Goal: Information Seeking & Learning: Learn about a topic

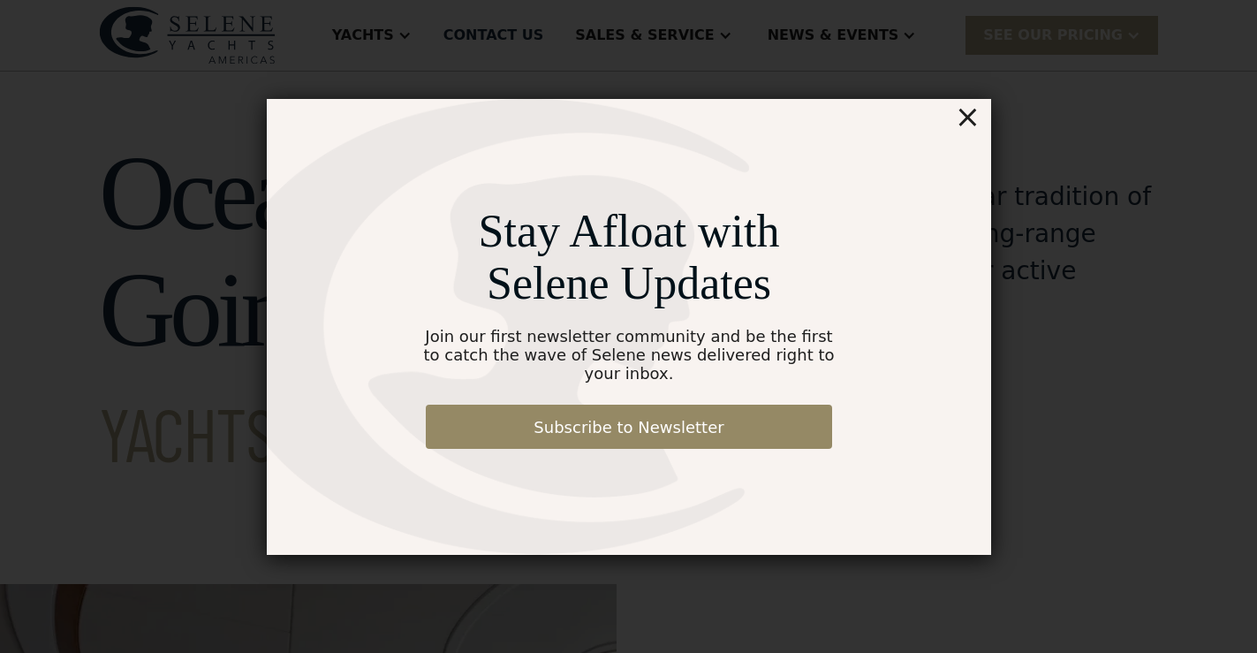
click at [972, 126] on div "×" at bounding box center [967, 116] width 26 height 35
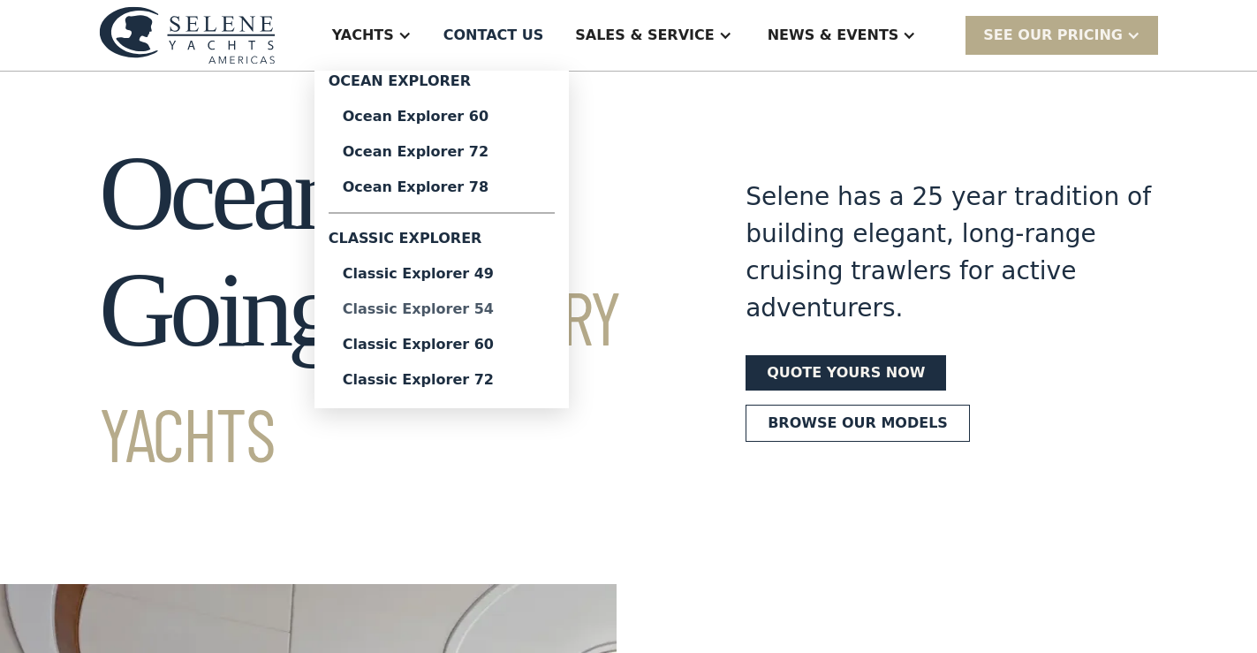
click at [493, 311] on div "Classic Explorer 54" at bounding box center [442, 309] width 198 height 14
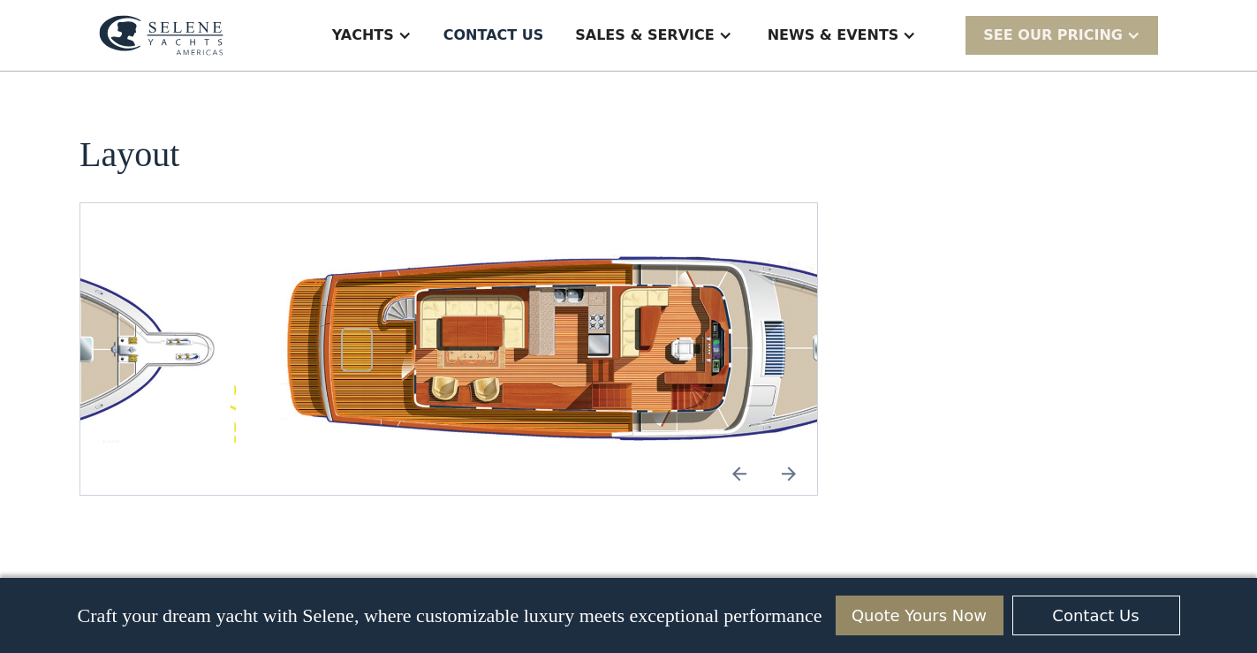
scroll to position [3208, 0]
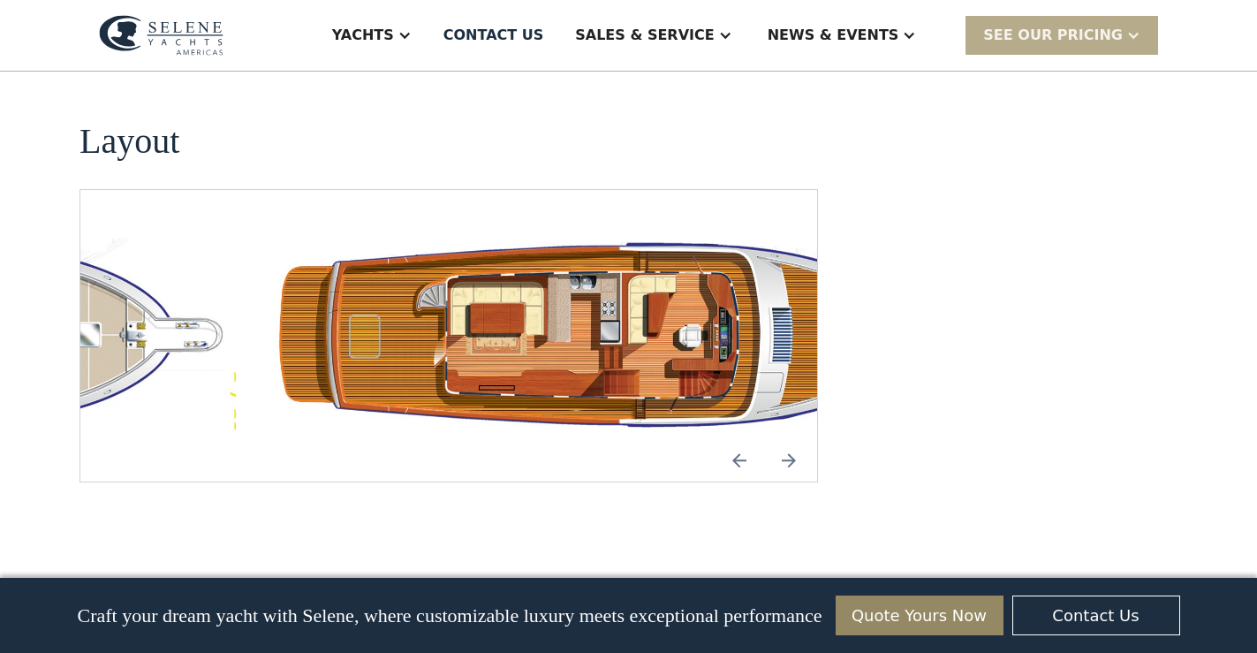
click at [644, 232] on img "open lightbox" at bounding box center [618, 335] width 708 height 207
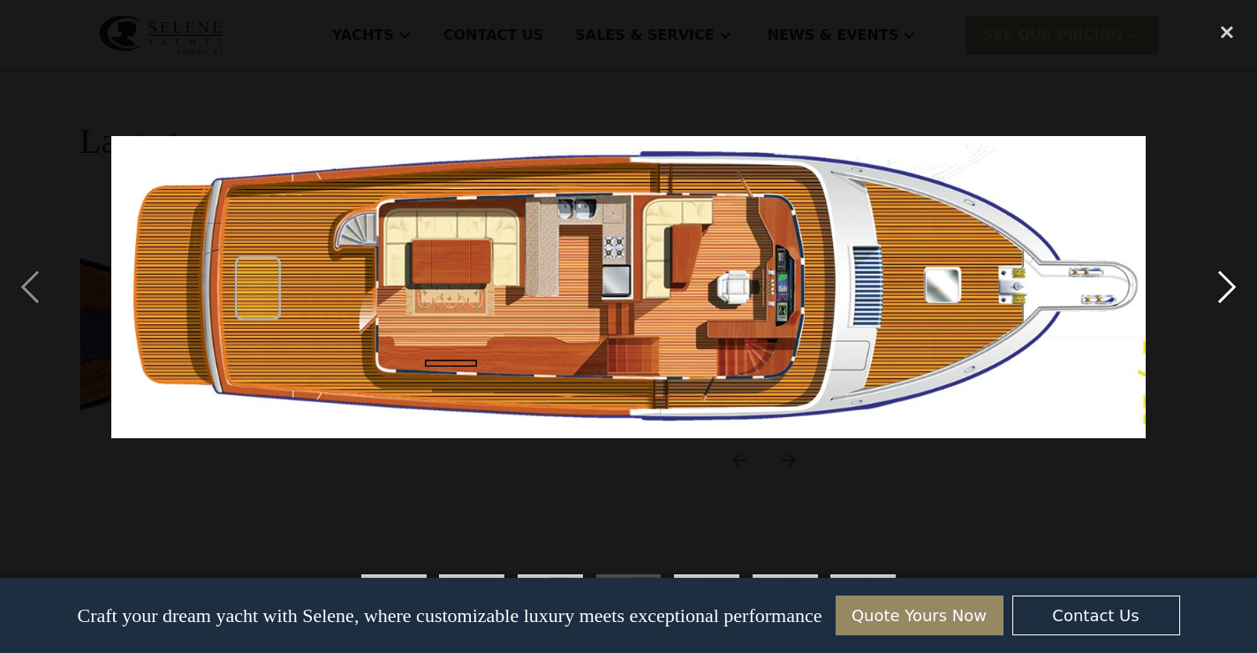
click at [1224, 283] on div "next image" at bounding box center [1227, 287] width 60 height 548
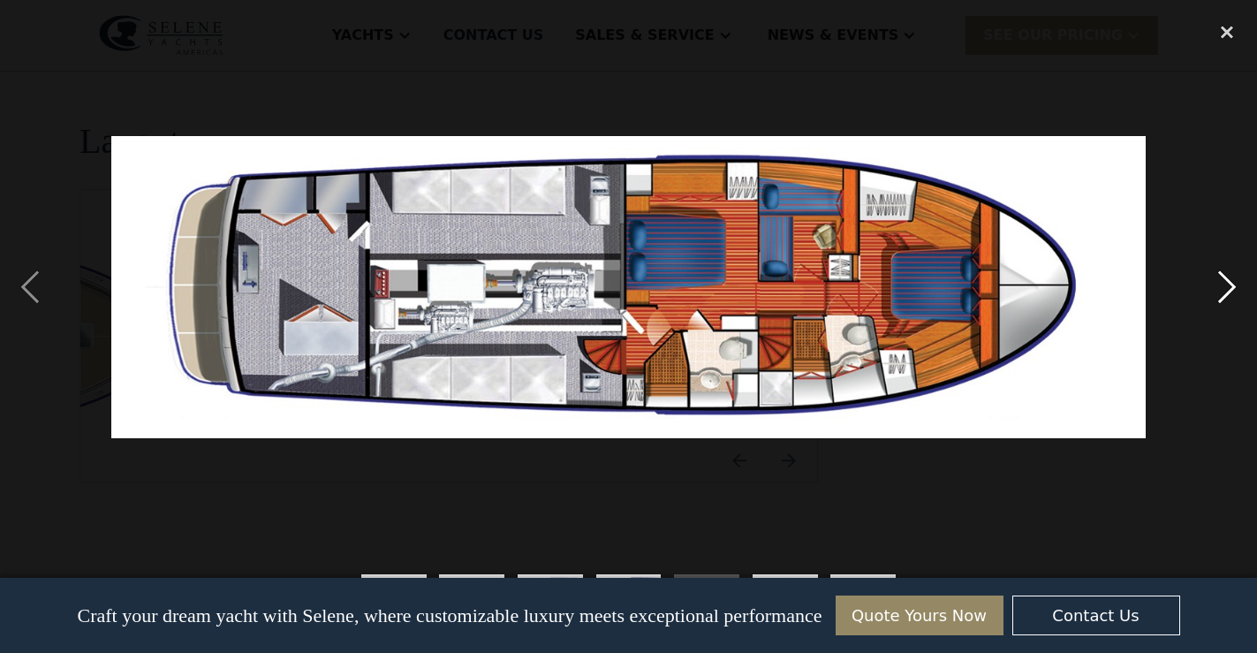
click at [1222, 295] on div "next image" at bounding box center [1227, 287] width 60 height 548
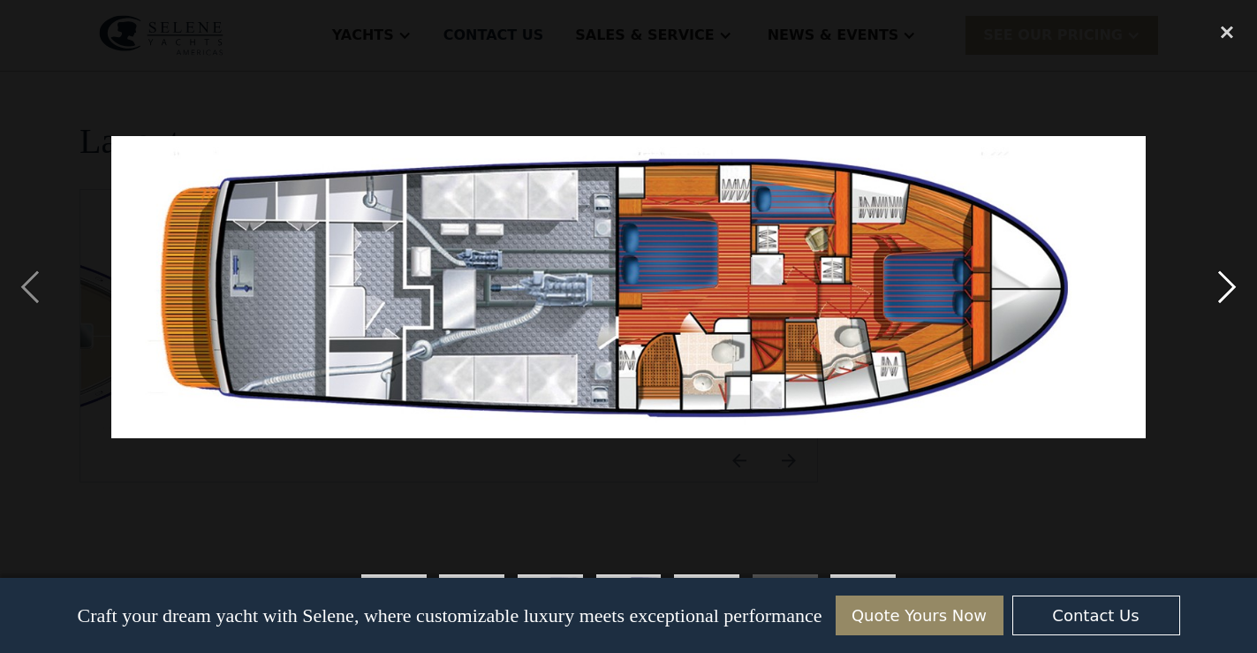
click at [1222, 294] on div "next image" at bounding box center [1227, 287] width 60 height 548
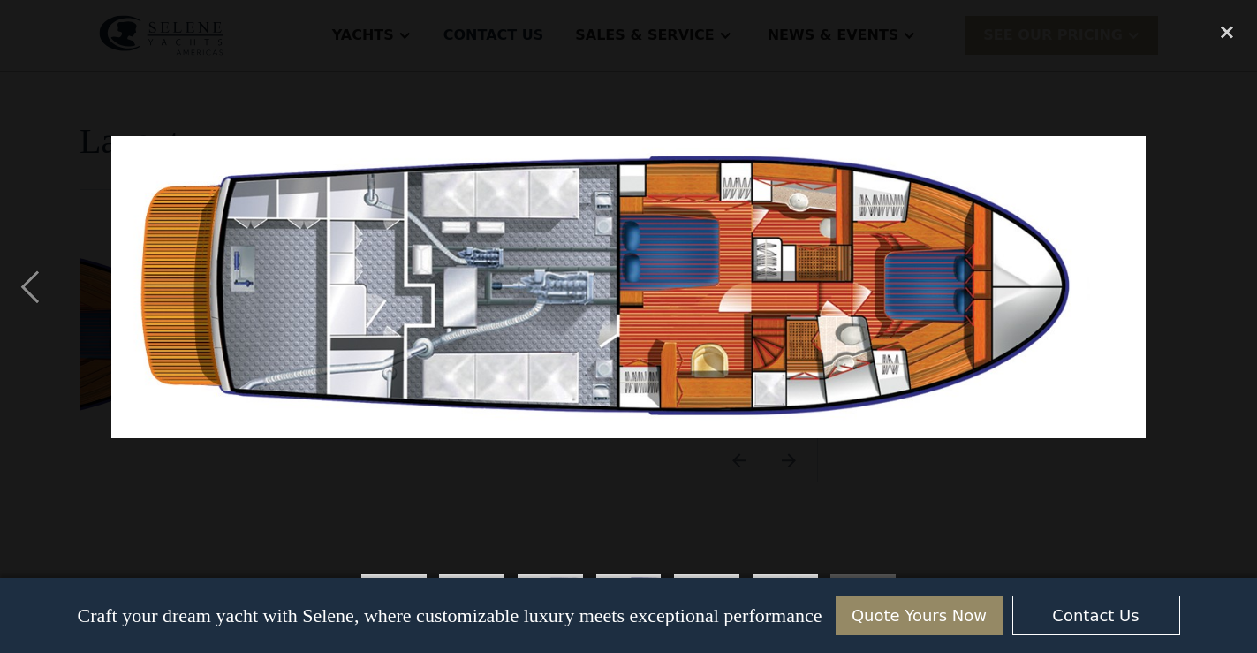
click at [1224, 280] on div "next image" at bounding box center [1227, 287] width 60 height 548
click at [1224, 245] on div "next image" at bounding box center [1227, 287] width 60 height 548
click at [400, 572] on div "show item 1 of 7" at bounding box center [393, 607] width 79 height 91
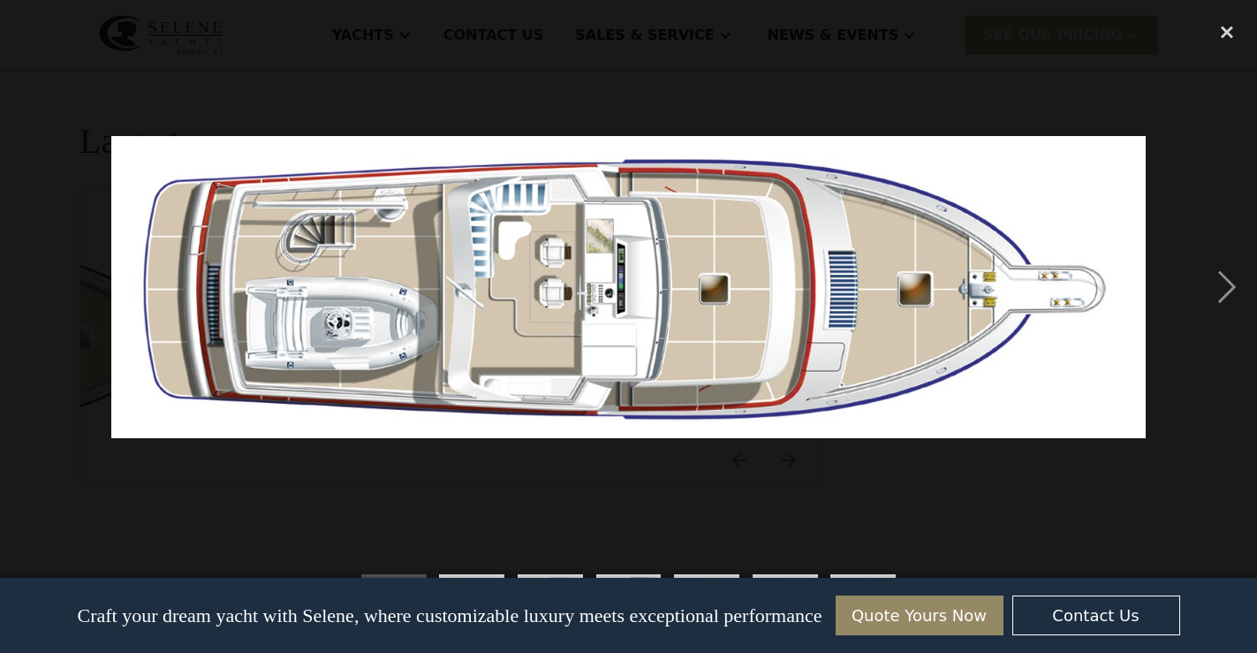
click at [481, 573] on div "show item 2 of 7" at bounding box center [472, 607] width 79 height 91
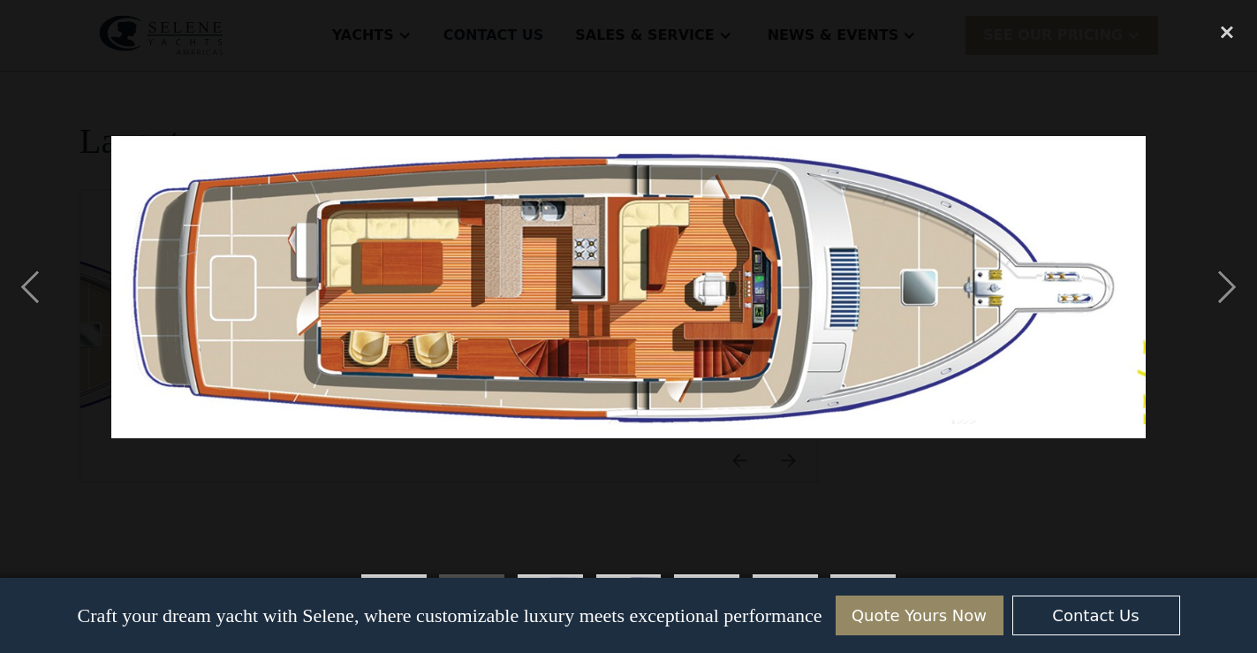
click at [546, 580] on div "Craft your dream yacht with Selene, where customizable luxury meets exceptional…" at bounding box center [629, 615] width 1194 height 75
click at [548, 574] on div "show item 3 of 7" at bounding box center [549, 606] width 65 height 65
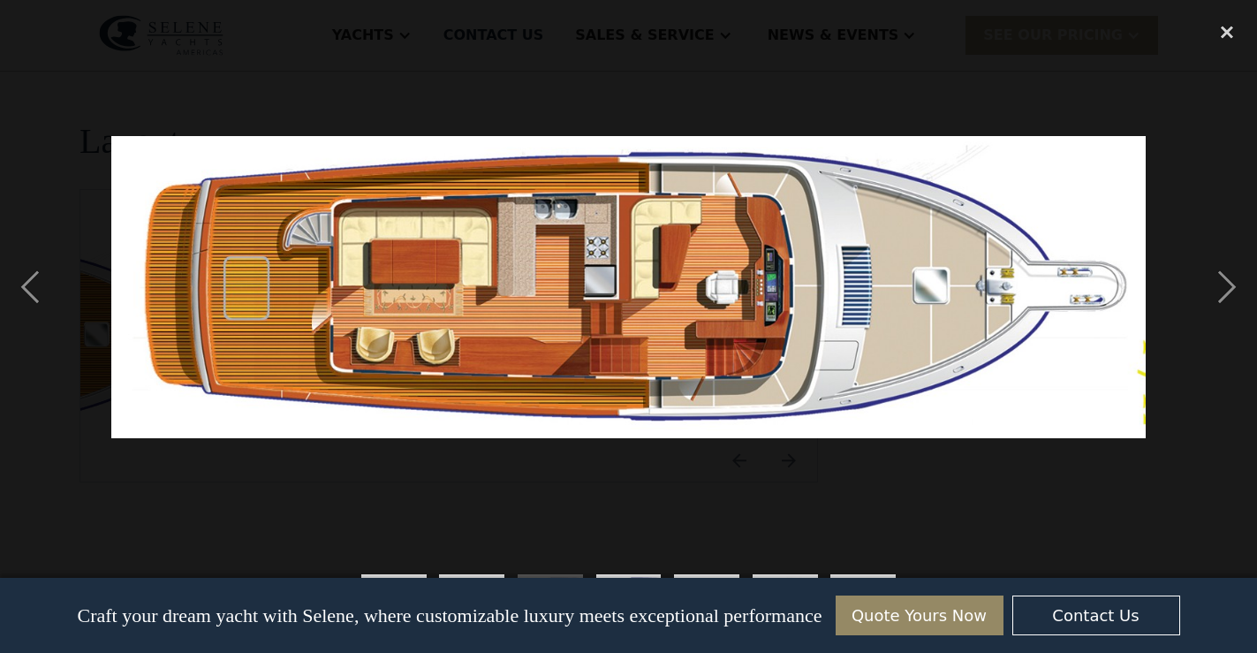
click at [476, 576] on img "show item 2 of 7" at bounding box center [471, 606] width 224 height 65
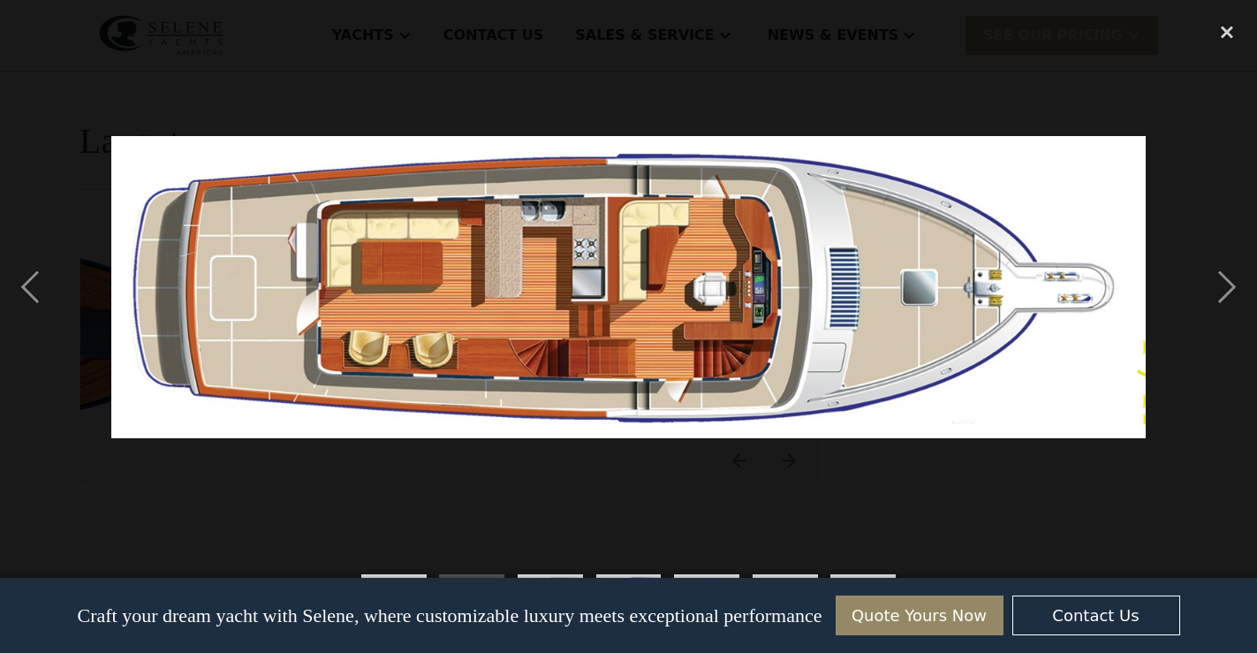
click at [560, 576] on img "show item 3 of 7" at bounding box center [550, 606] width 224 height 65
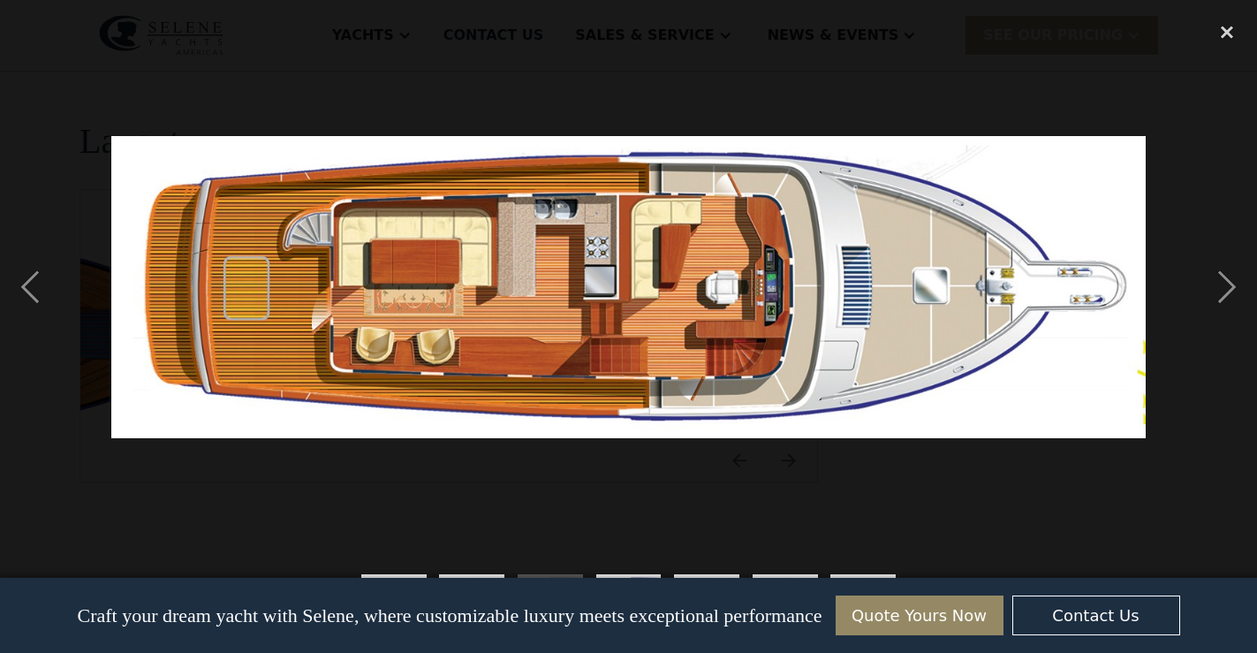
click at [471, 581] on div "Craft your dream yacht with Selene, where customizable luxury meets exceptional…" at bounding box center [629, 615] width 1194 height 75
click at [469, 574] on div "show item 2 of 7" at bounding box center [471, 606] width 65 height 65
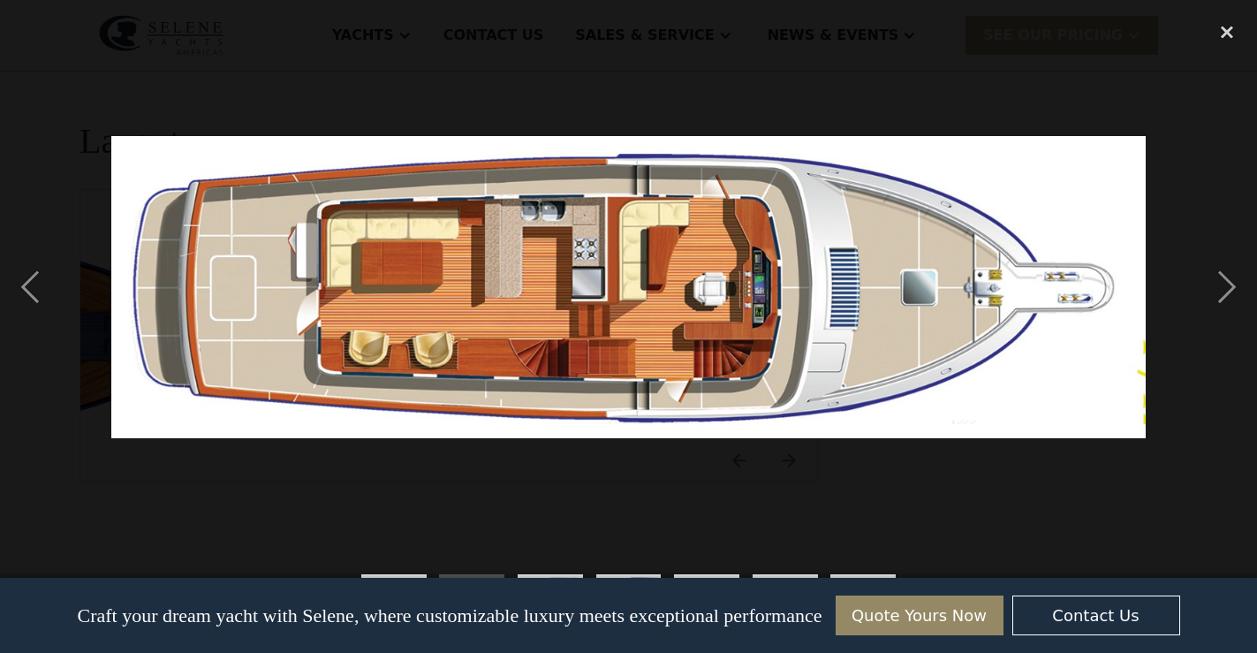
click at [551, 570] on div "show item 3 of 7" at bounding box center [550, 607] width 79 height 91
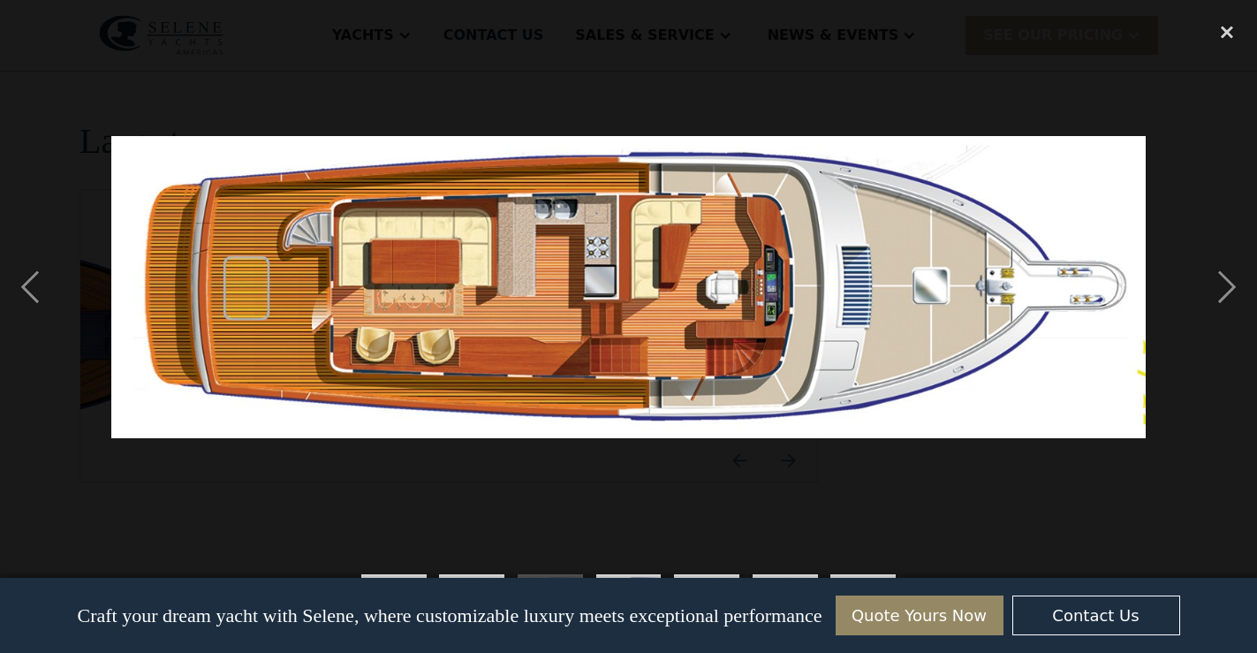
click at [472, 571] on div "show item 2 of 7" at bounding box center [472, 607] width 79 height 91
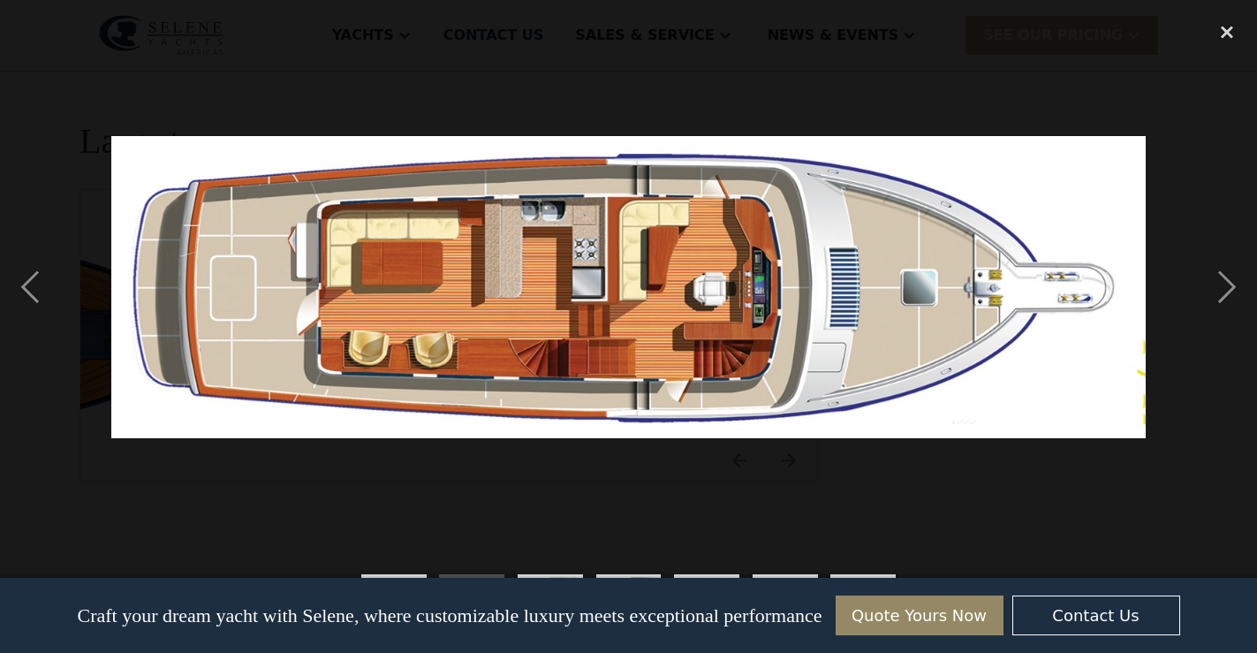
click at [538, 567] on div "show item 3 of 7" at bounding box center [550, 607] width 79 height 91
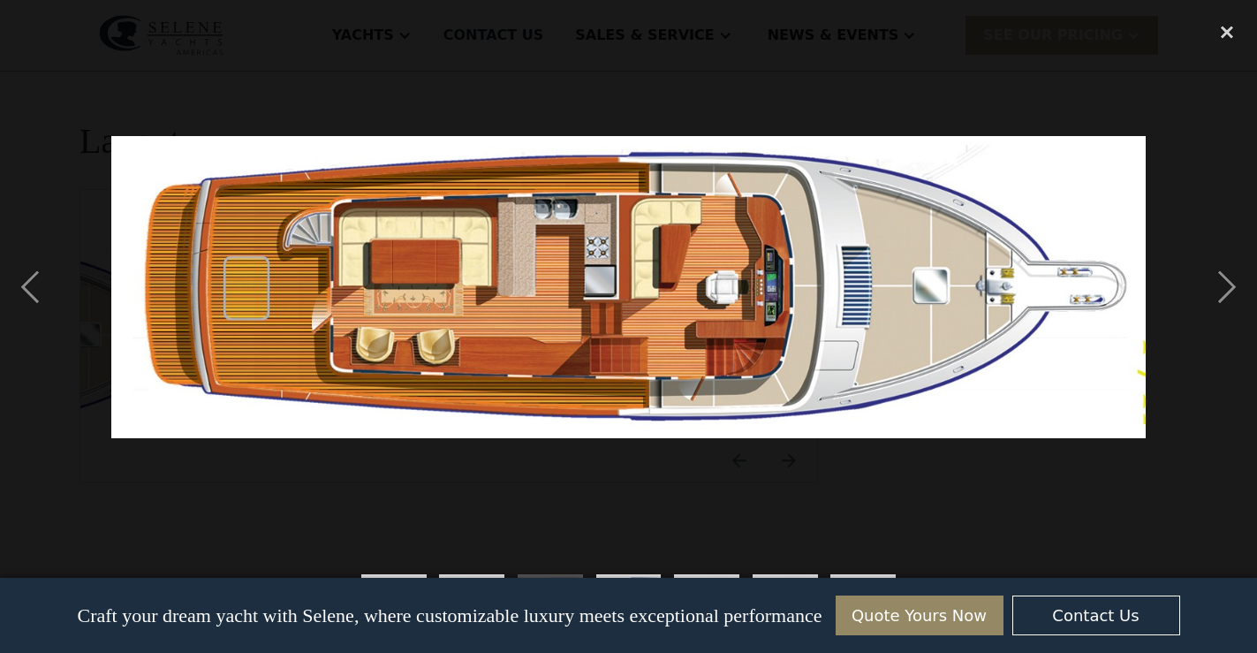
click at [491, 572] on div "show item 2 of 7" at bounding box center [472, 607] width 79 height 91
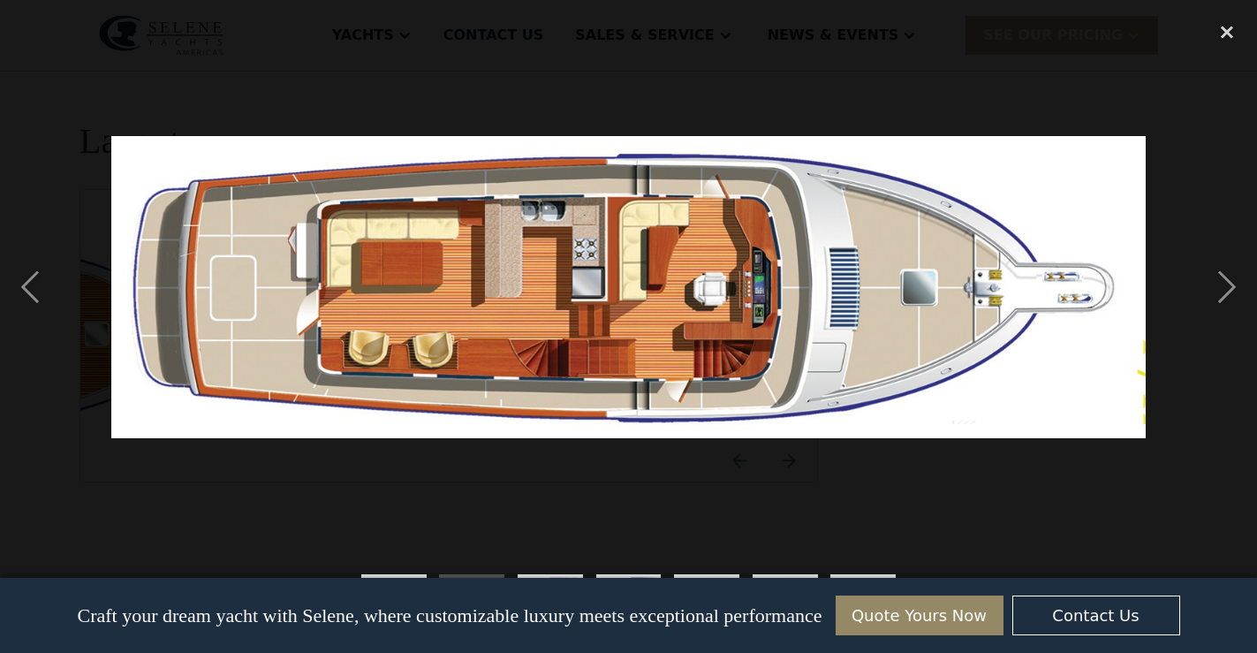
click at [531, 570] on div "show item 3 of 7" at bounding box center [550, 607] width 79 height 91
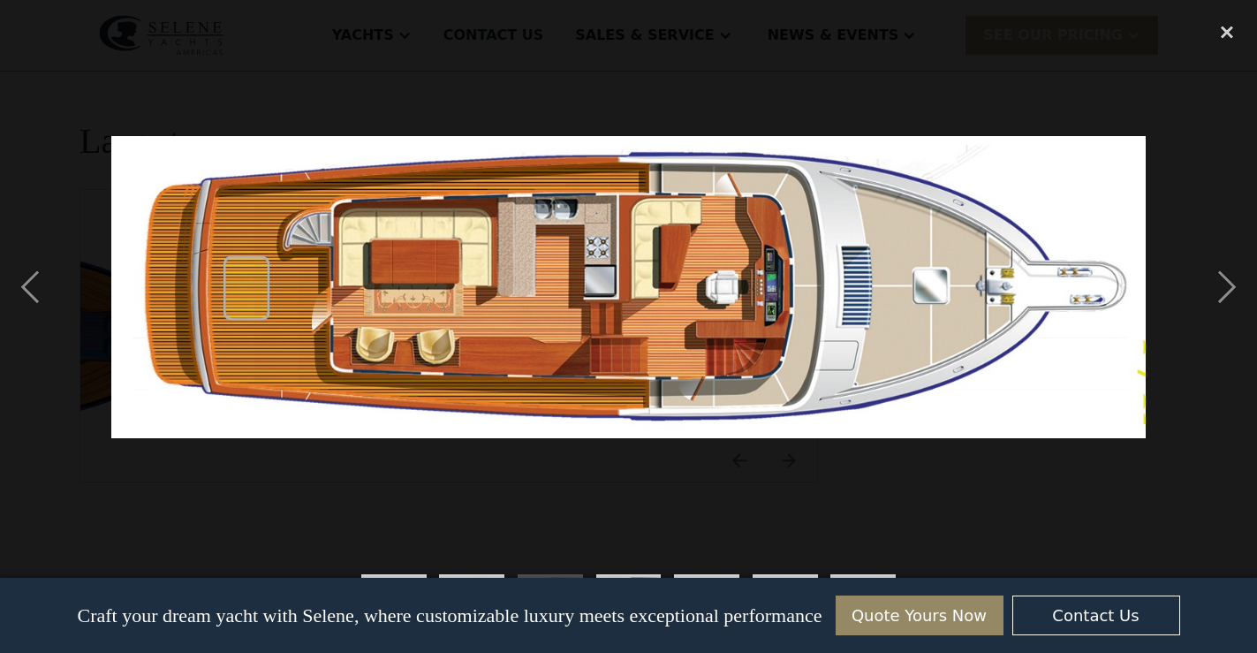
click at [482, 569] on div "show item 2 of 7" at bounding box center [472, 607] width 79 height 91
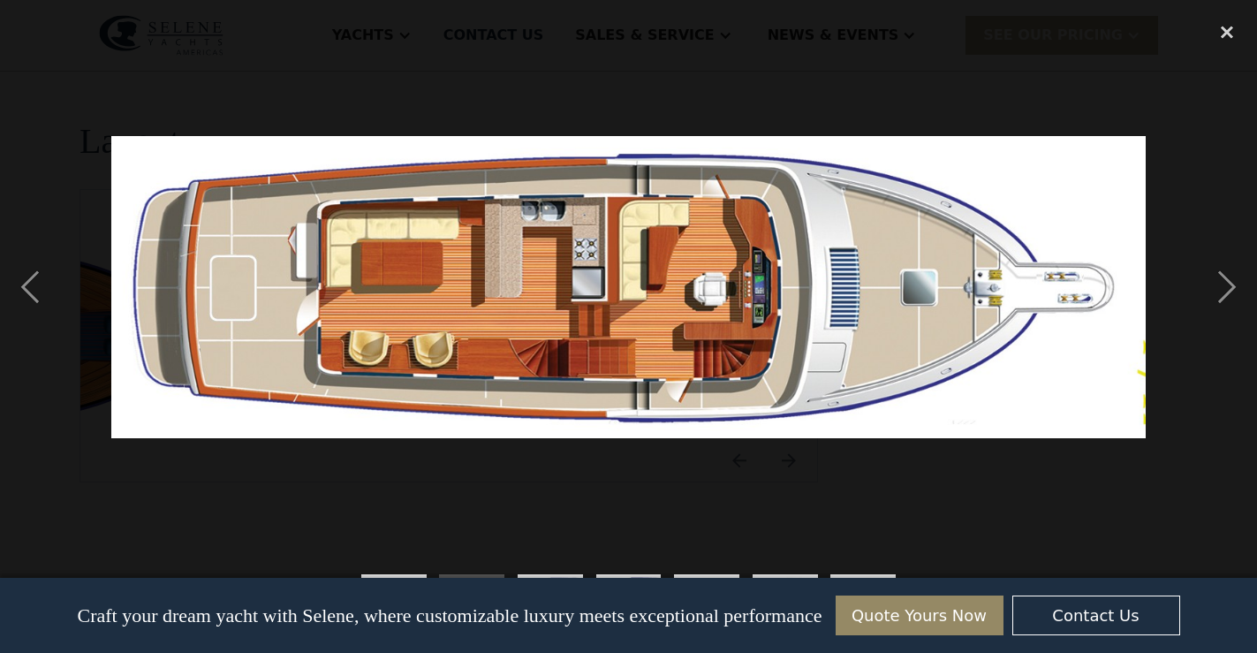
click at [544, 571] on div "show item 3 of 7" at bounding box center [550, 607] width 79 height 91
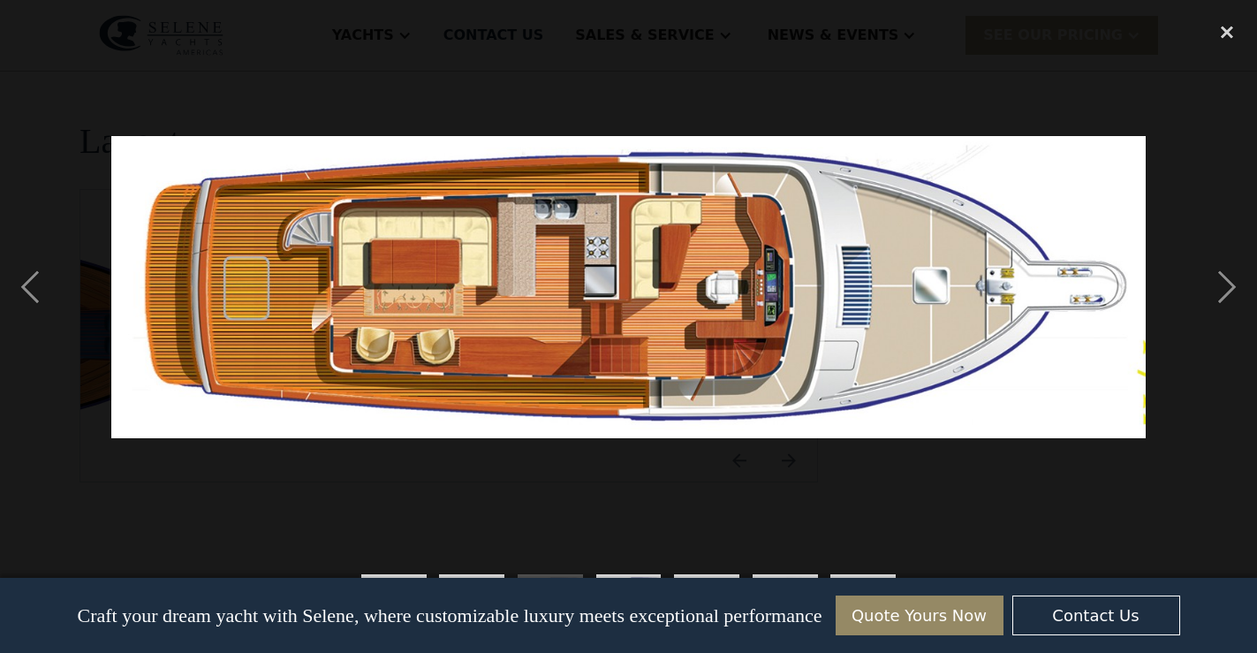
click at [613, 573] on div "show item 4 of 7" at bounding box center [628, 607] width 79 height 91
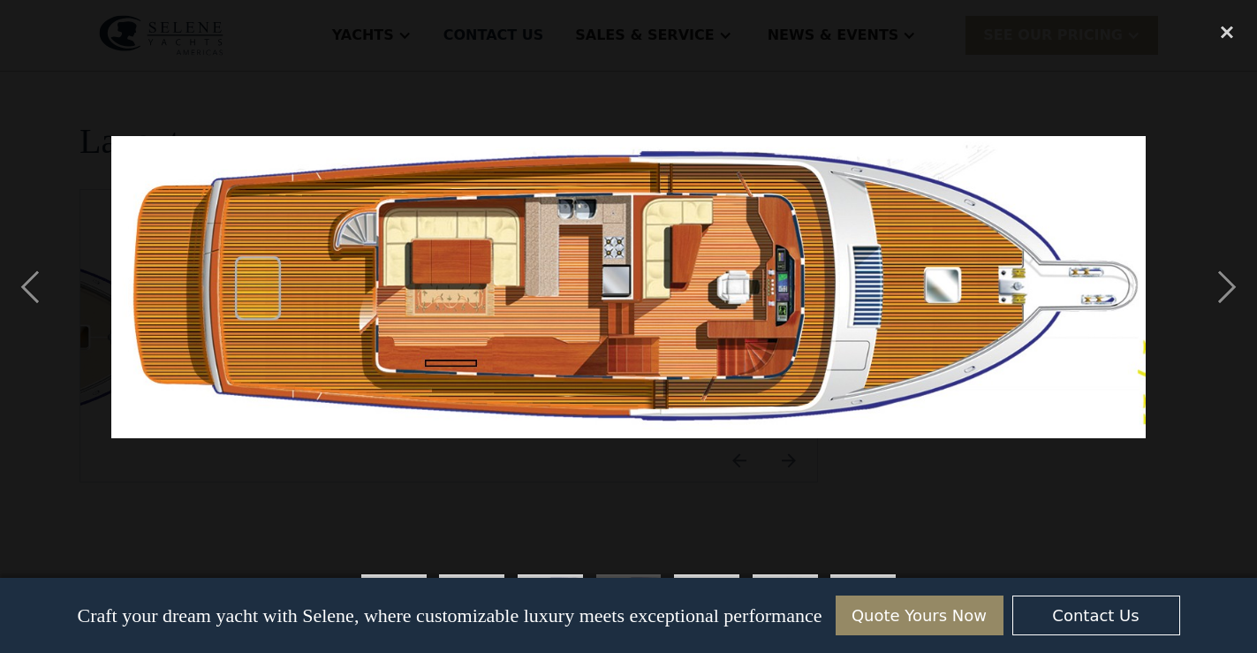
click at [563, 573] on div "show item 3 of 7" at bounding box center [550, 607] width 79 height 91
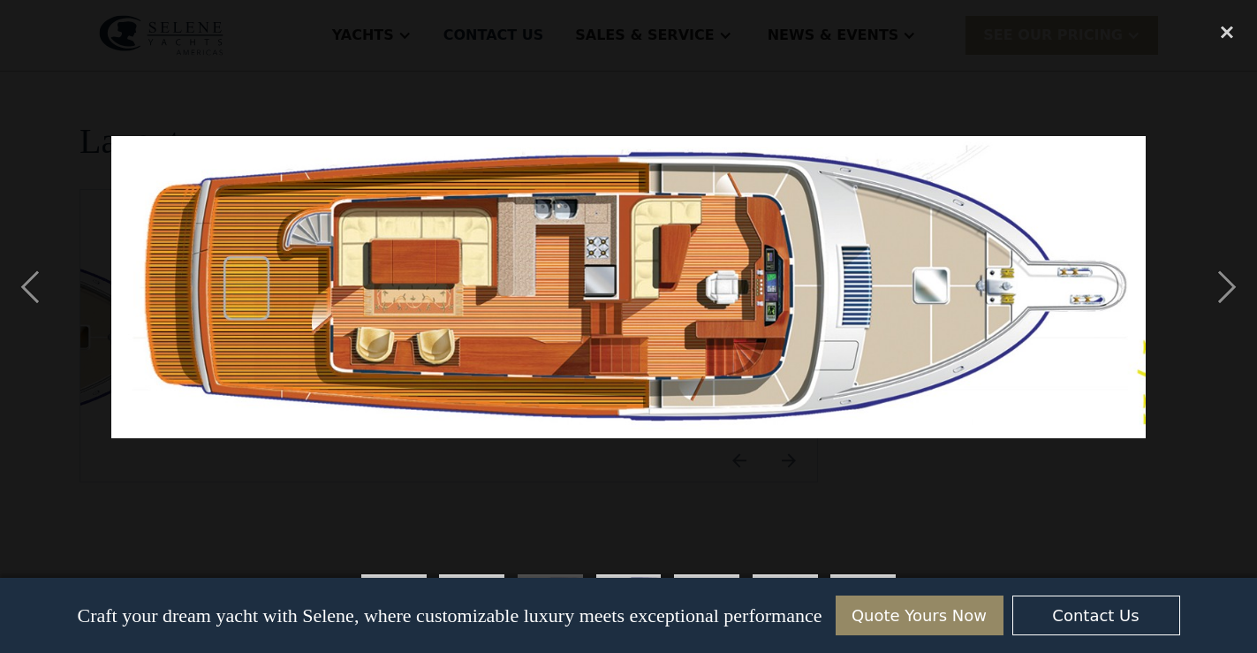
click at [619, 577] on img "show item 4 of 7" at bounding box center [629, 606] width 224 height 65
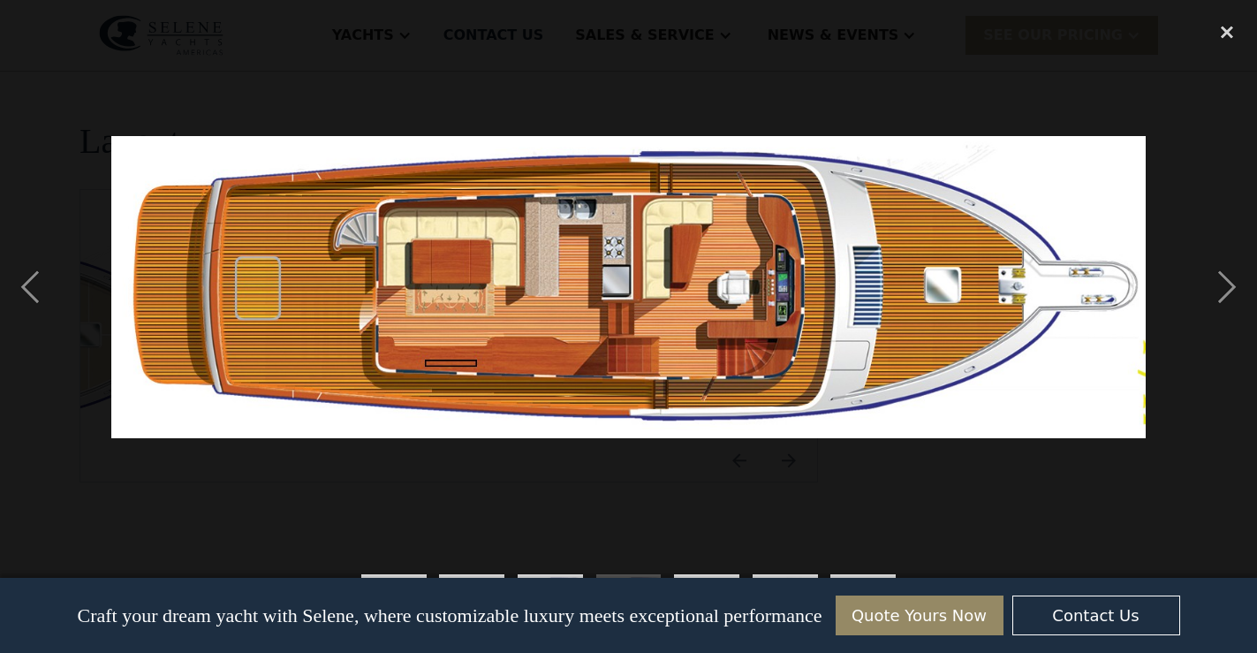
click at [554, 575] on img "show item 3 of 7" at bounding box center [550, 606] width 224 height 65
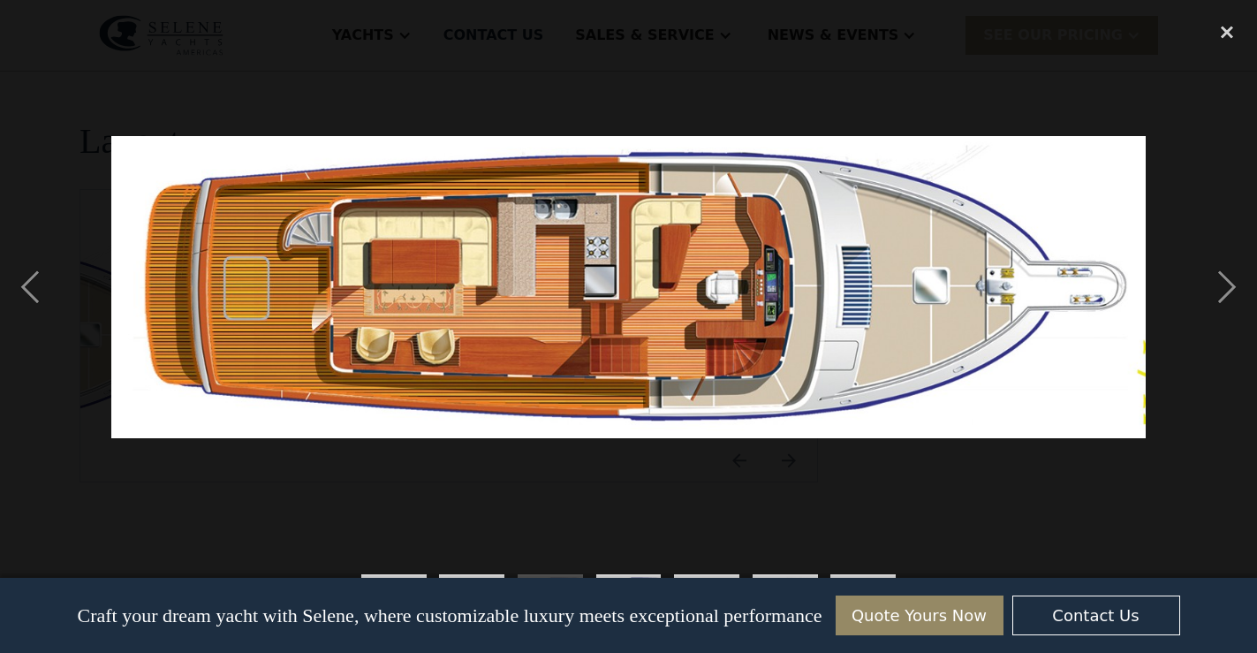
click at [471, 574] on div "show item 2 of 7" at bounding box center [471, 606] width 65 height 65
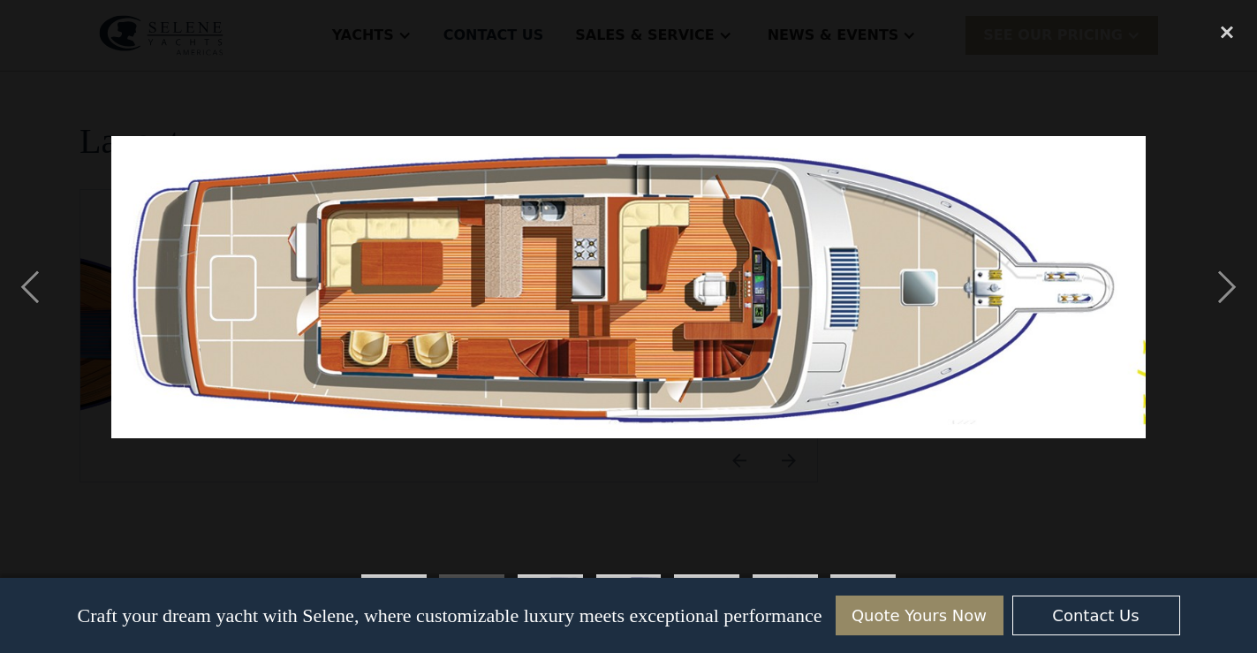
click at [537, 572] on div "show item 3 of 7" at bounding box center [550, 607] width 79 height 91
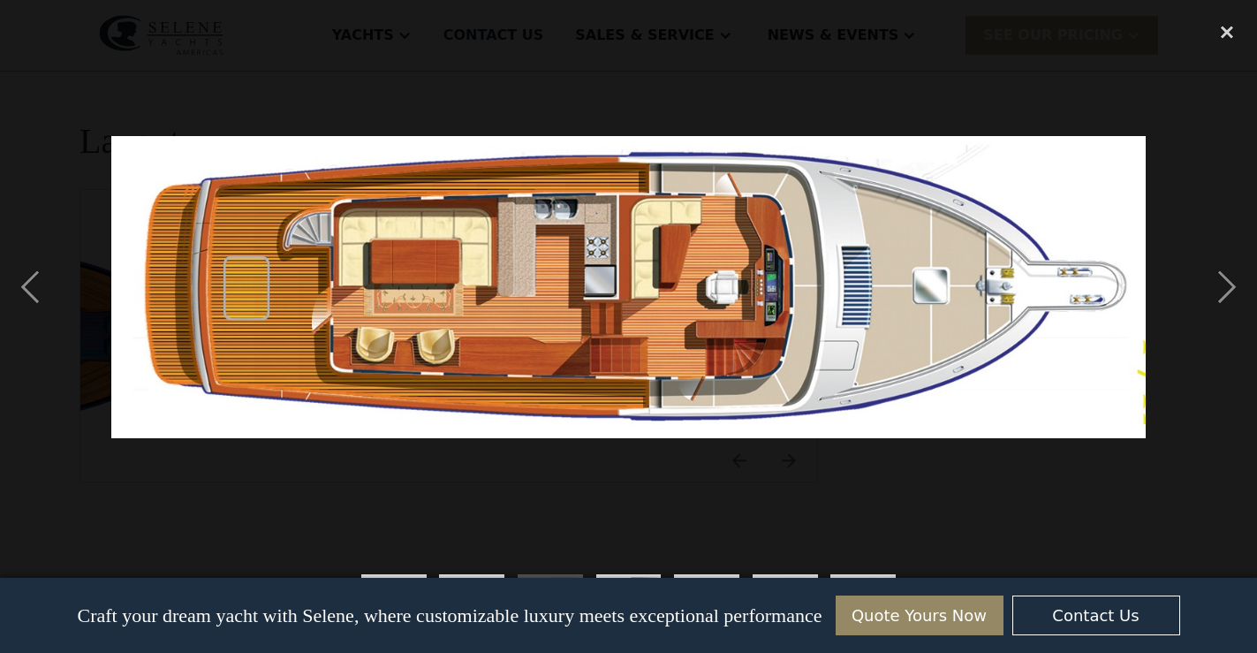
click at [605, 573] on div "show item 4 of 7" at bounding box center [628, 607] width 79 height 91
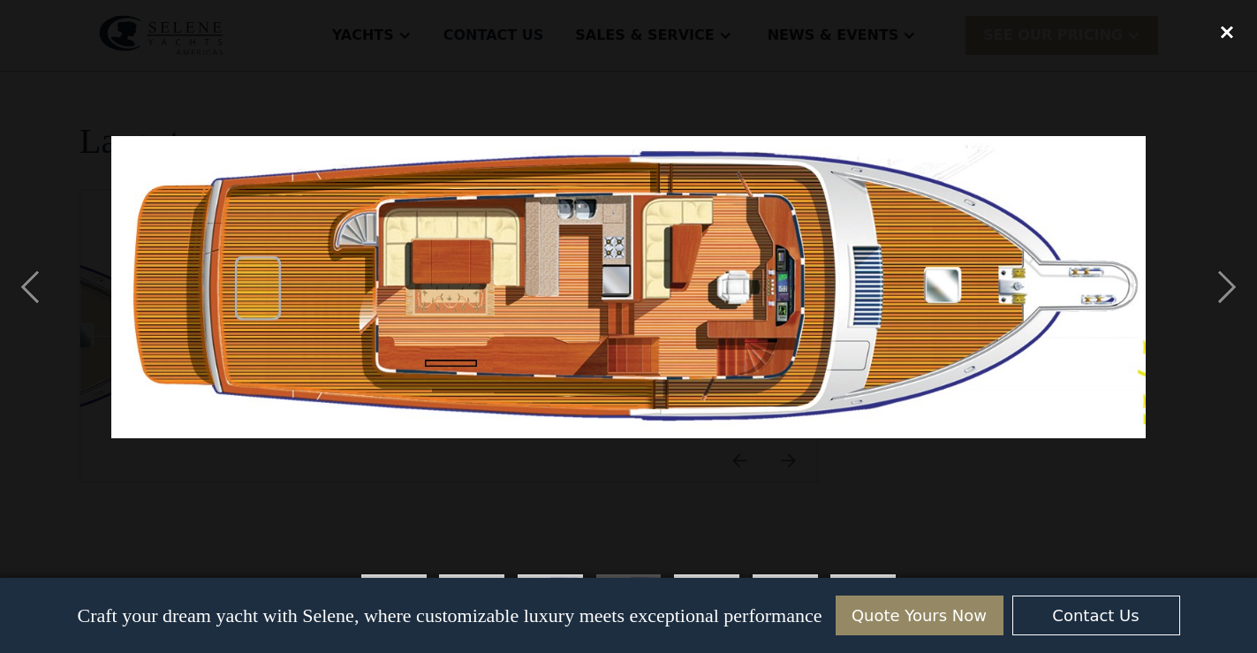
click at [1228, 27] on div "close lightbox" at bounding box center [1227, 32] width 60 height 39
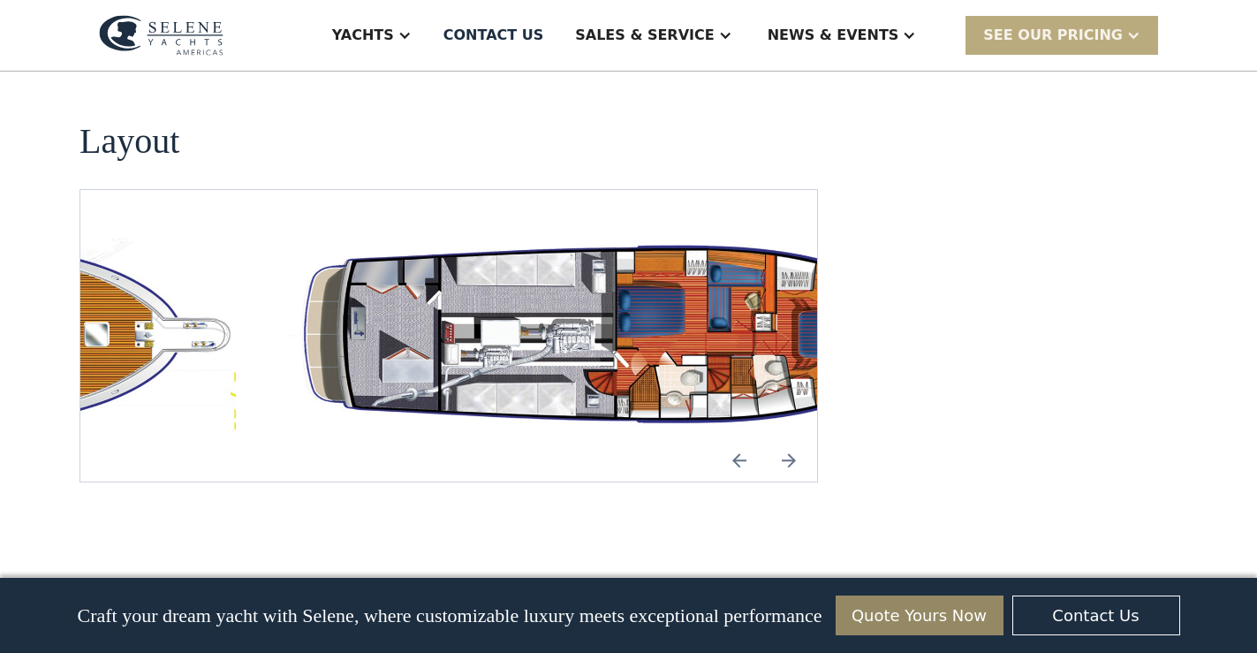
click at [1024, 37] on div "SEE Our Pricing" at bounding box center [1053, 35] width 140 height 21
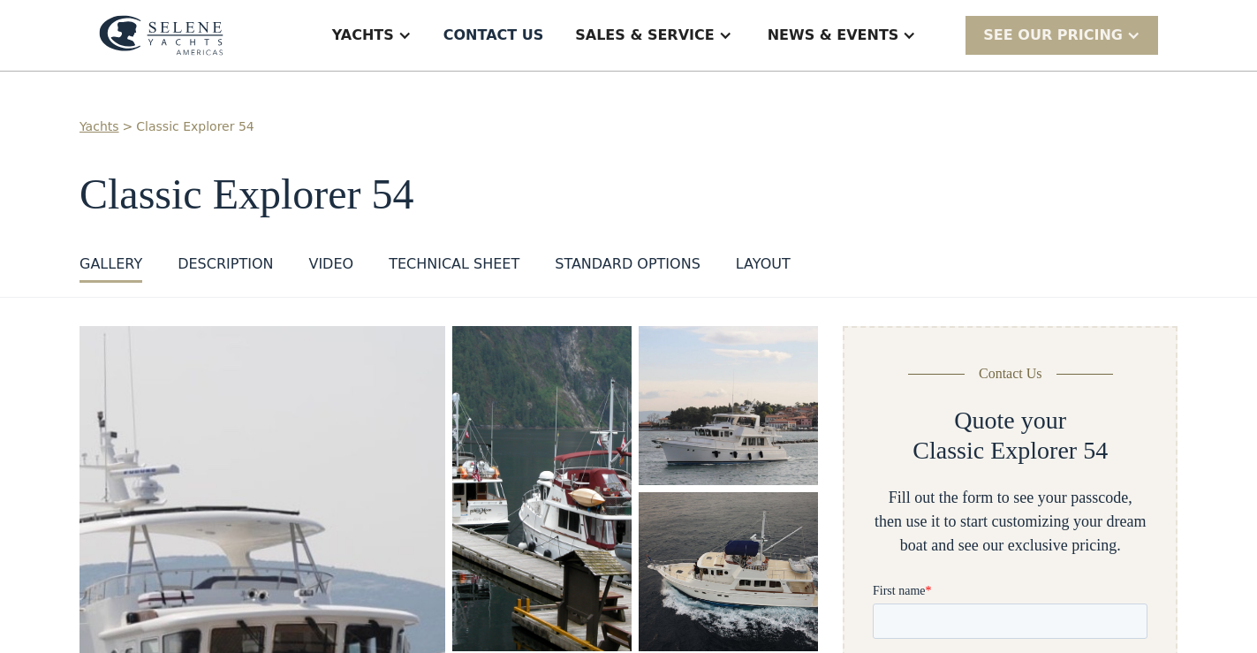
scroll to position [0, 0]
click at [449, 261] on div "Technical sheet" at bounding box center [454, 263] width 131 height 21
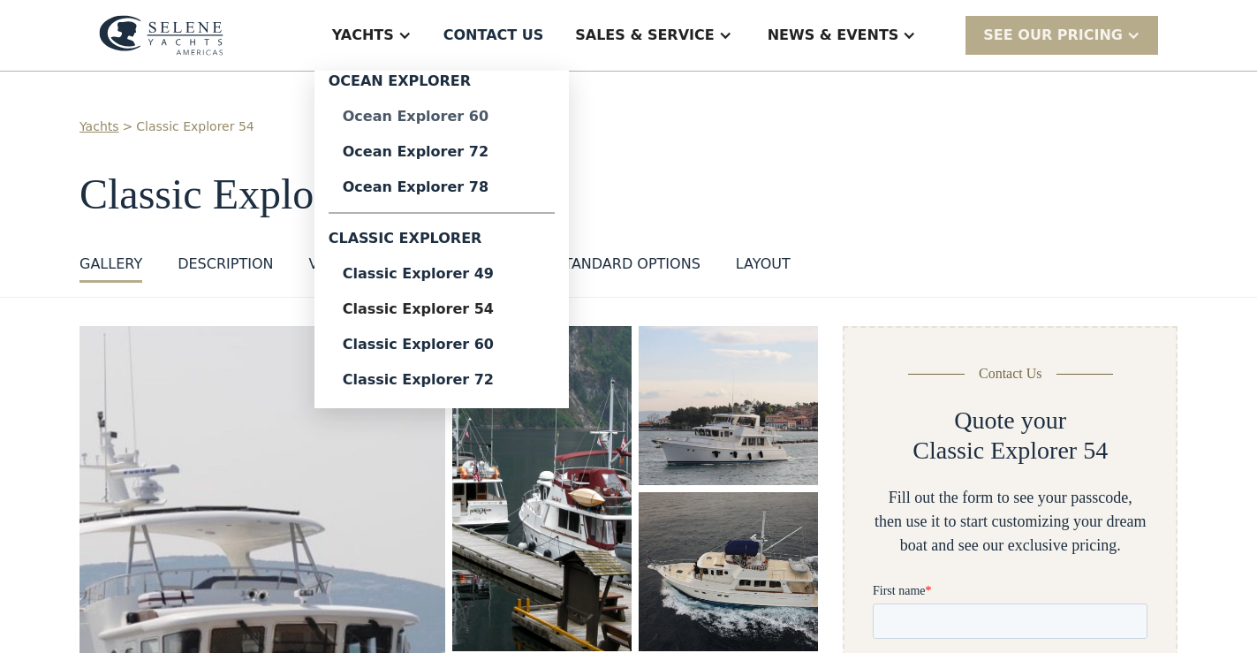
click at [462, 111] on div "Ocean Explorer 60" at bounding box center [442, 117] width 198 height 14
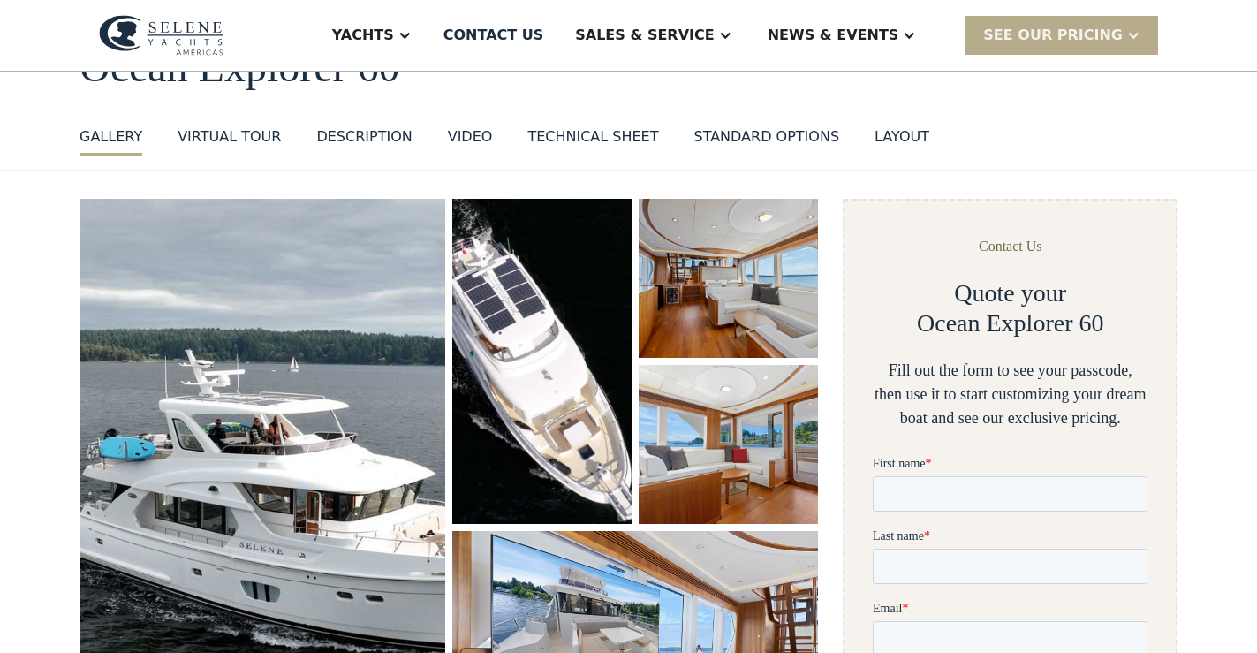
scroll to position [127, 0]
click at [576, 136] on div "Technical sheet" at bounding box center [592, 136] width 131 height 21
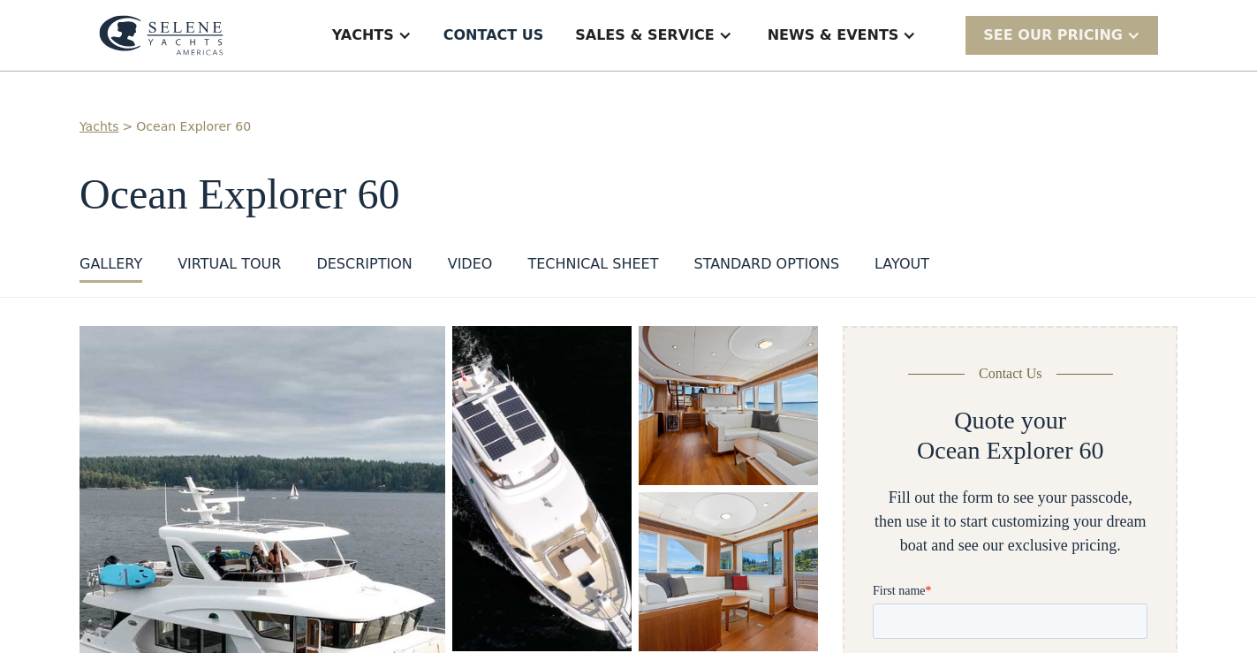
click at [347, 267] on div "DESCRIPTION" at bounding box center [363, 263] width 95 height 21
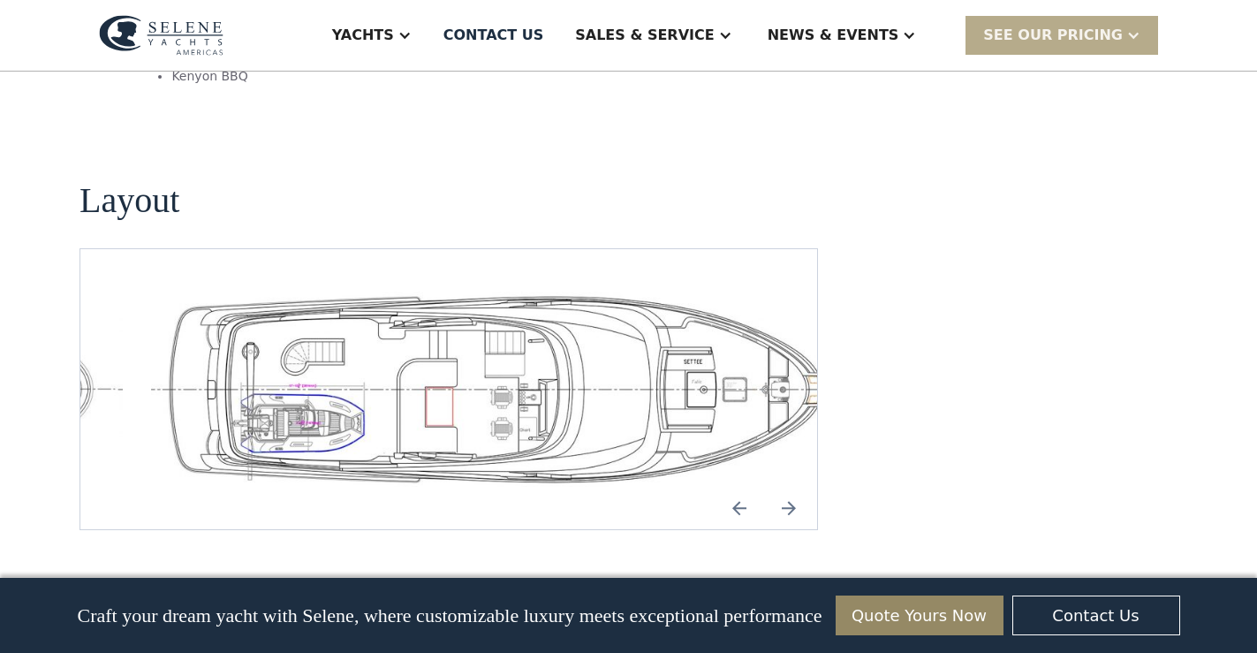
scroll to position [3784, 0]
click at [539, 349] on img "open lightbox" at bounding box center [505, 387] width 708 height 195
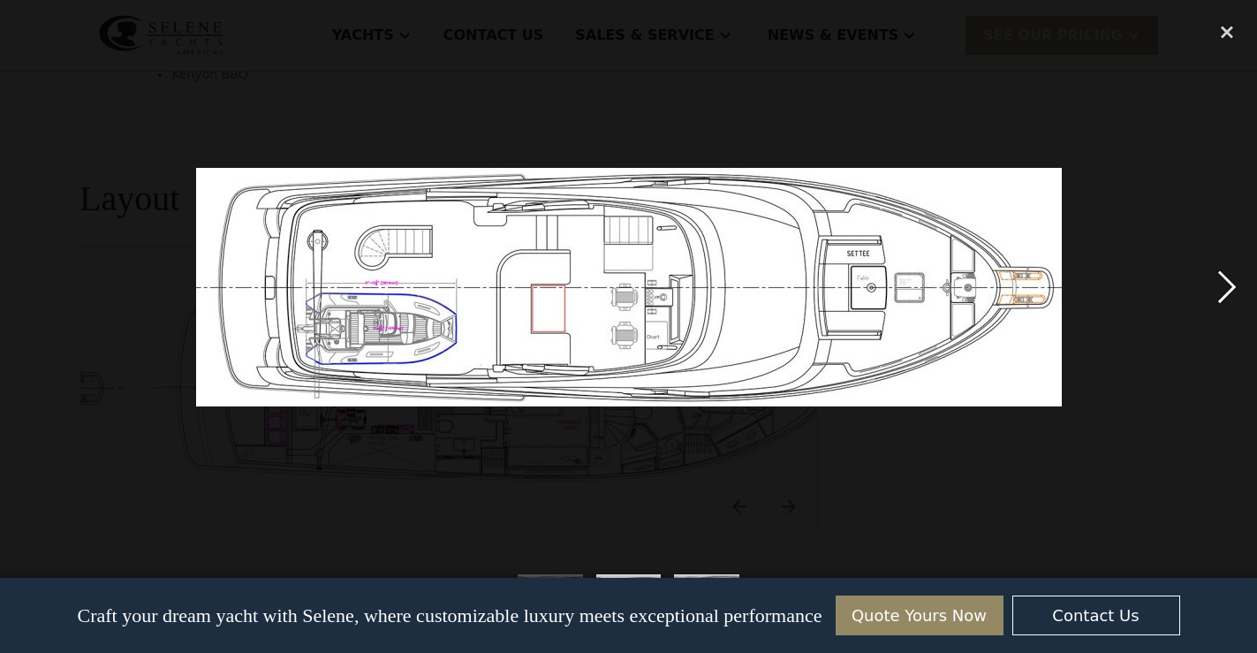
click at [1212, 290] on div "next image" at bounding box center [1227, 287] width 60 height 548
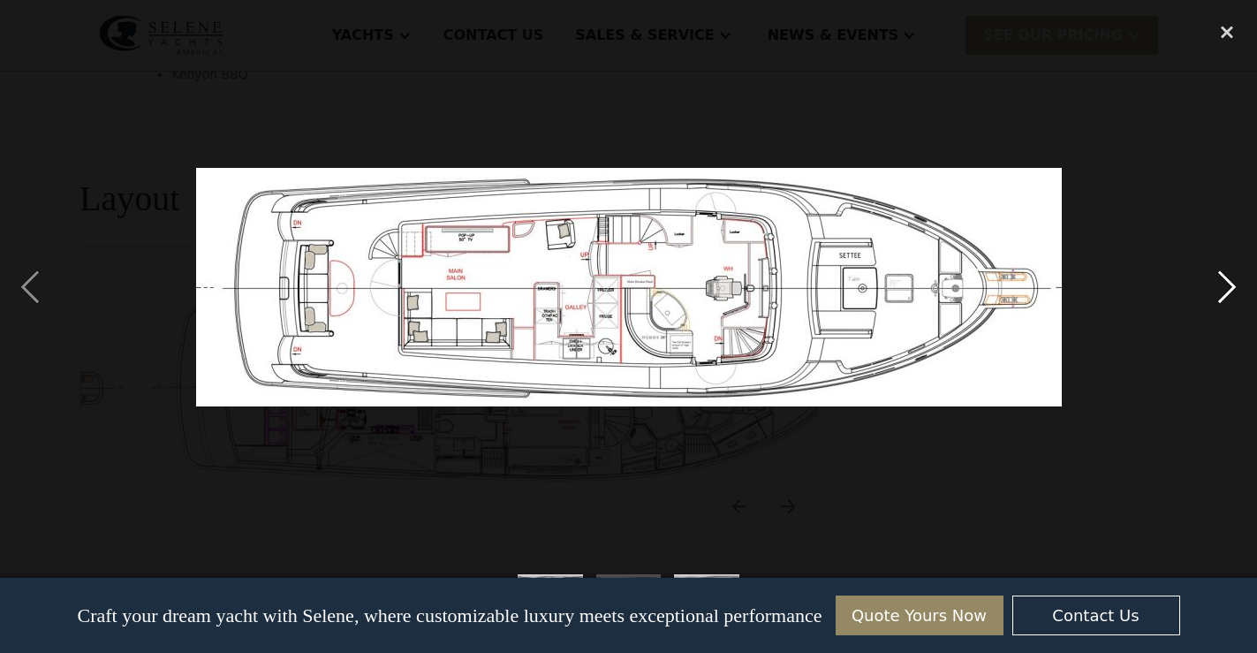
click at [1212, 290] on div "next image" at bounding box center [1227, 287] width 60 height 548
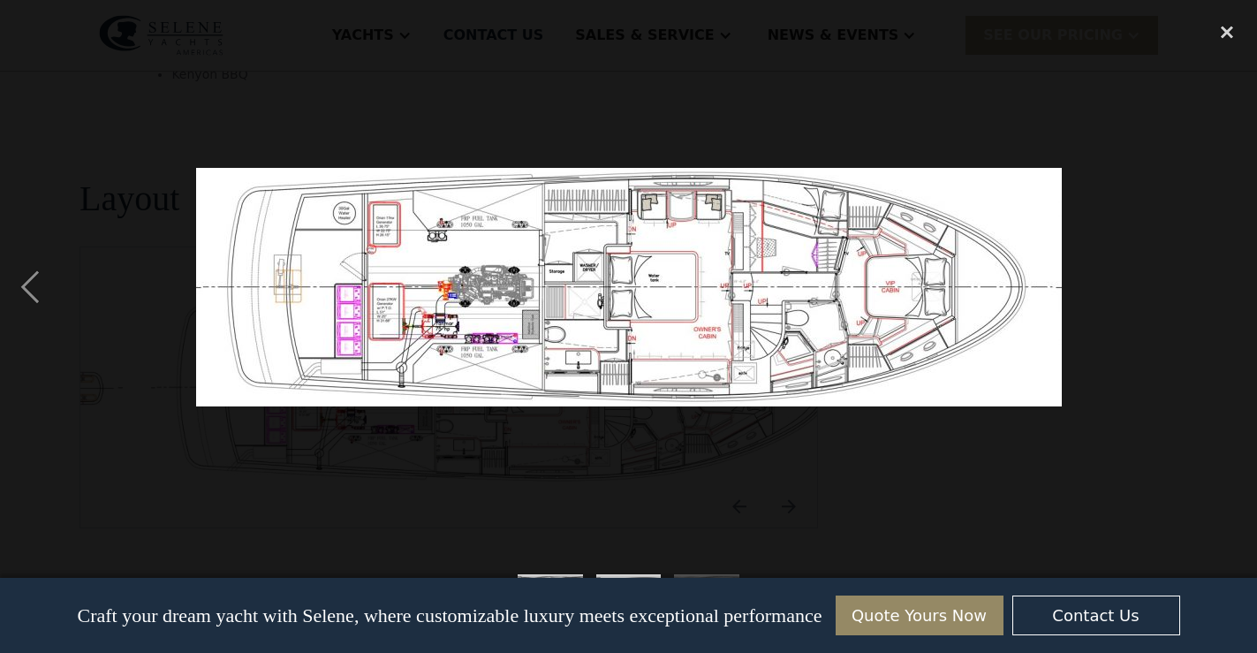
click at [1212, 290] on div "next image" at bounding box center [1227, 287] width 60 height 548
click at [1220, 37] on div "close lightbox" at bounding box center [1227, 32] width 60 height 39
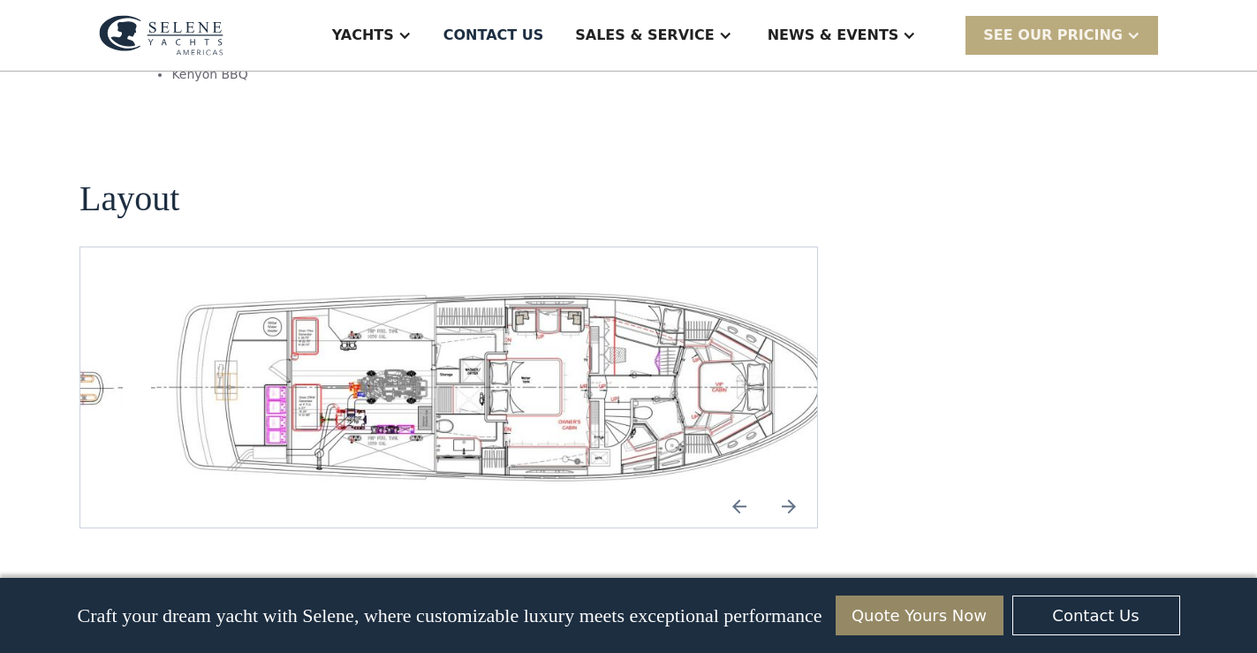
click at [1133, 34] on div at bounding box center [1133, 35] width 14 height 14
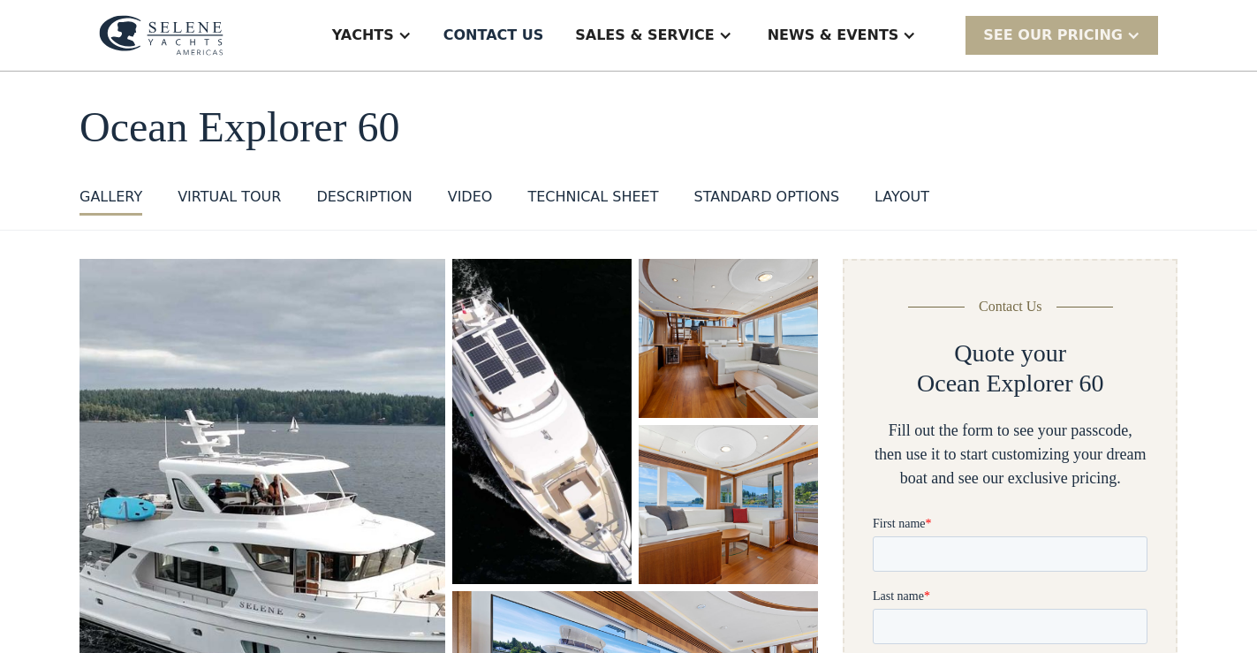
scroll to position [62, 0]
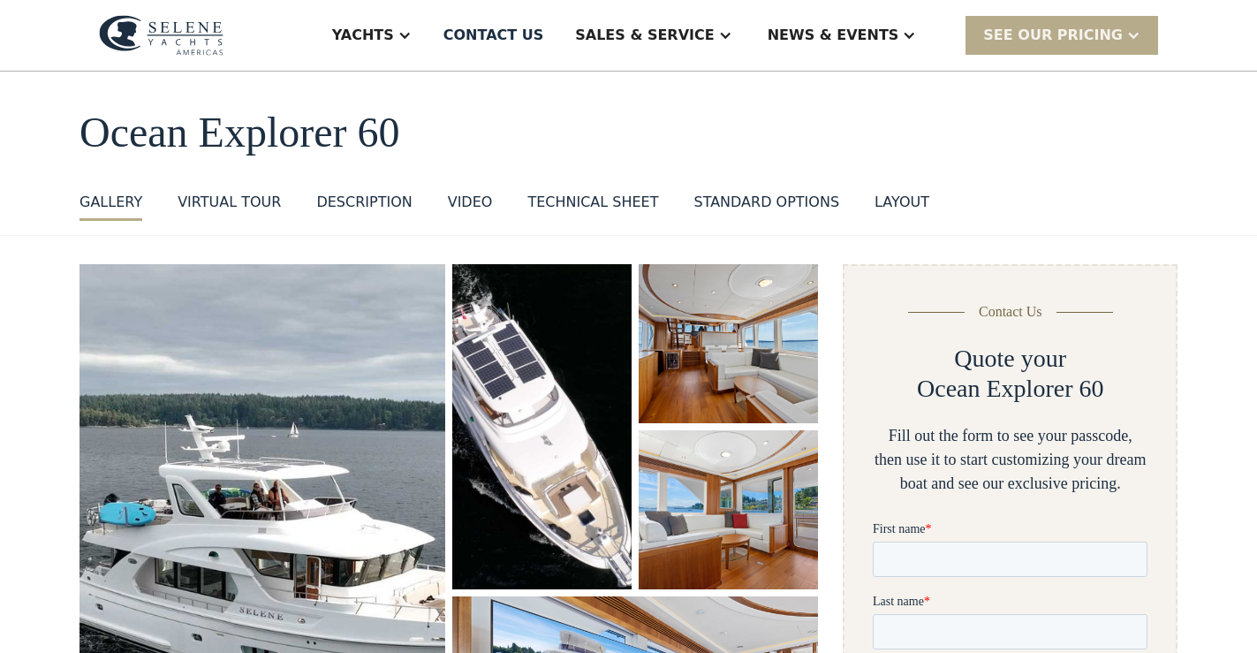
click at [231, 201] on div "VIRTUAL TOUR" at bounding box center [229, 202] width 103 height 21
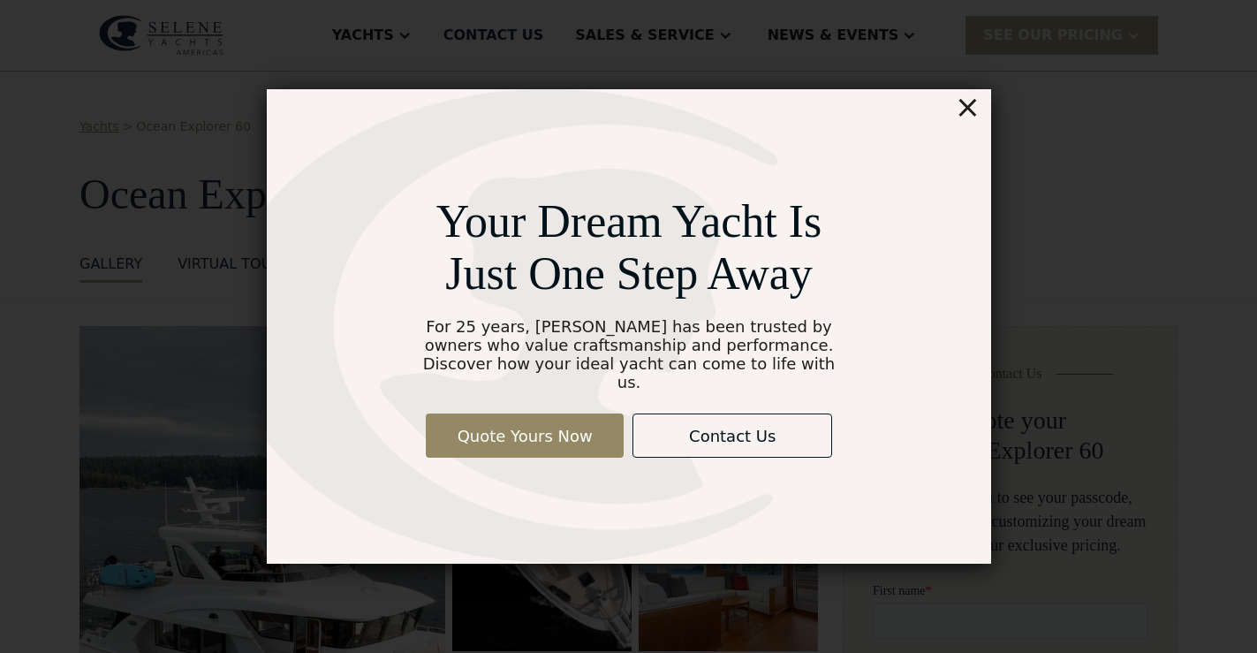
click at [971, 122] on div "×" at bounding box center [967, 106] width 26 height 35
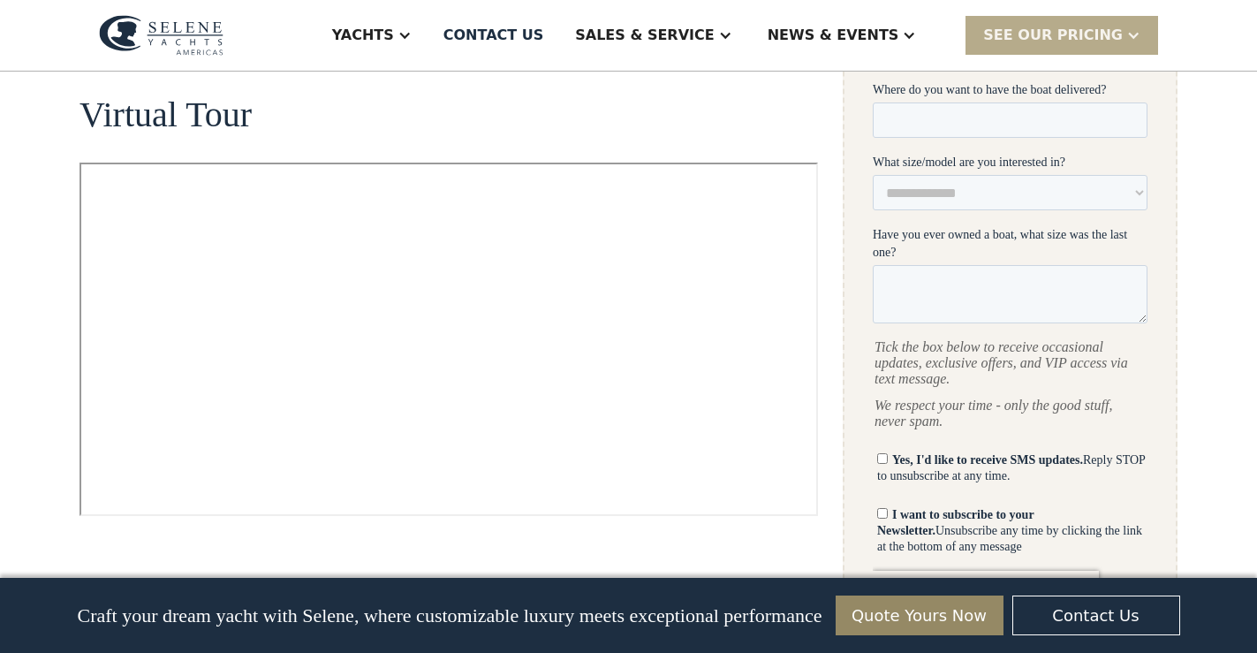
scroll to position [860, 0]
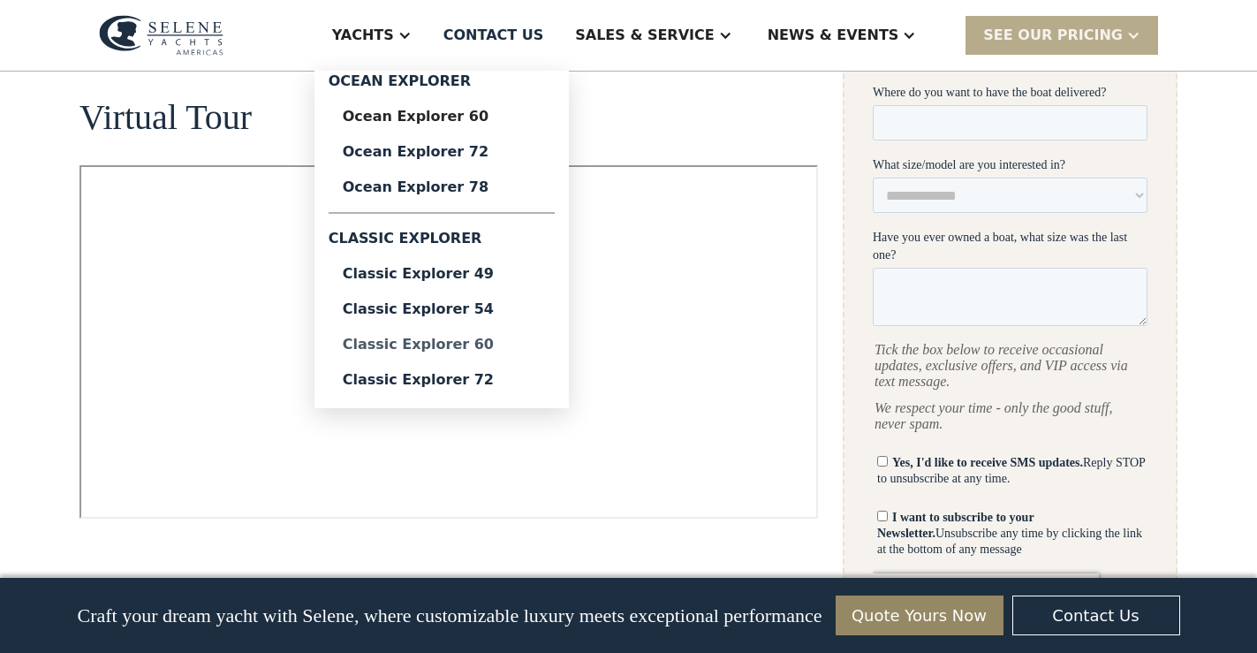
click at [480, 345] on div "Classic Explorer 60" at bounding box center [442, 344] width 198 height 14
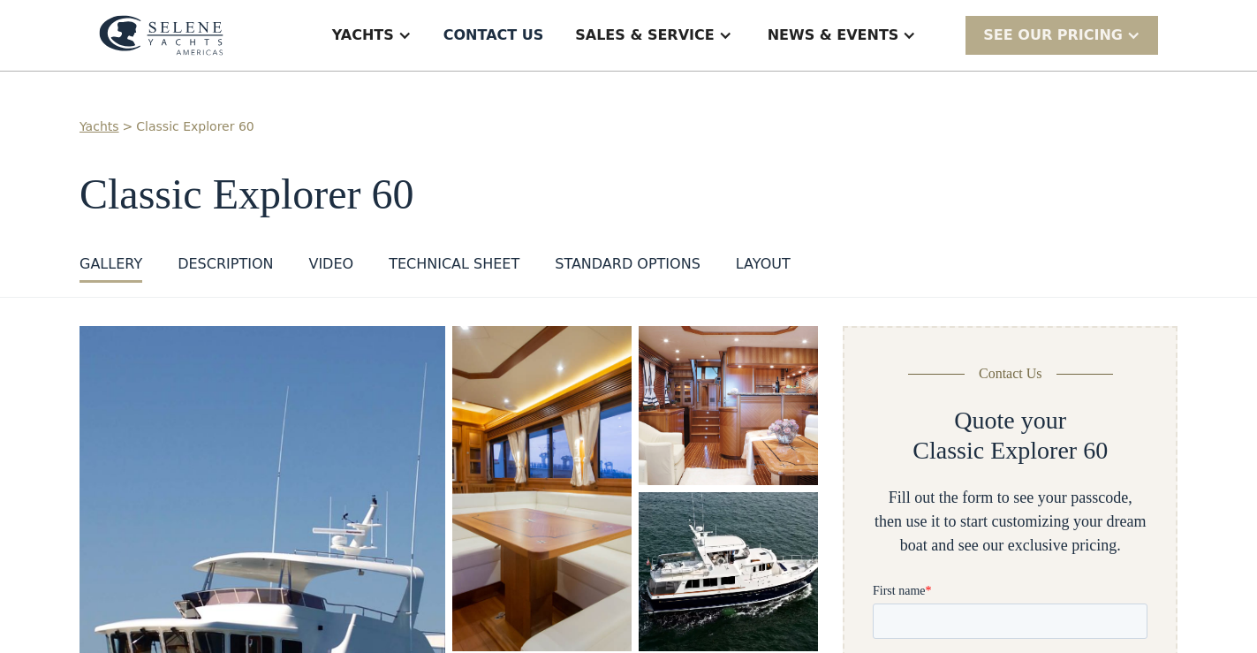
click at [354, 522] on img "open lightbox" at bounding box center [263, 614] width 388 height 610
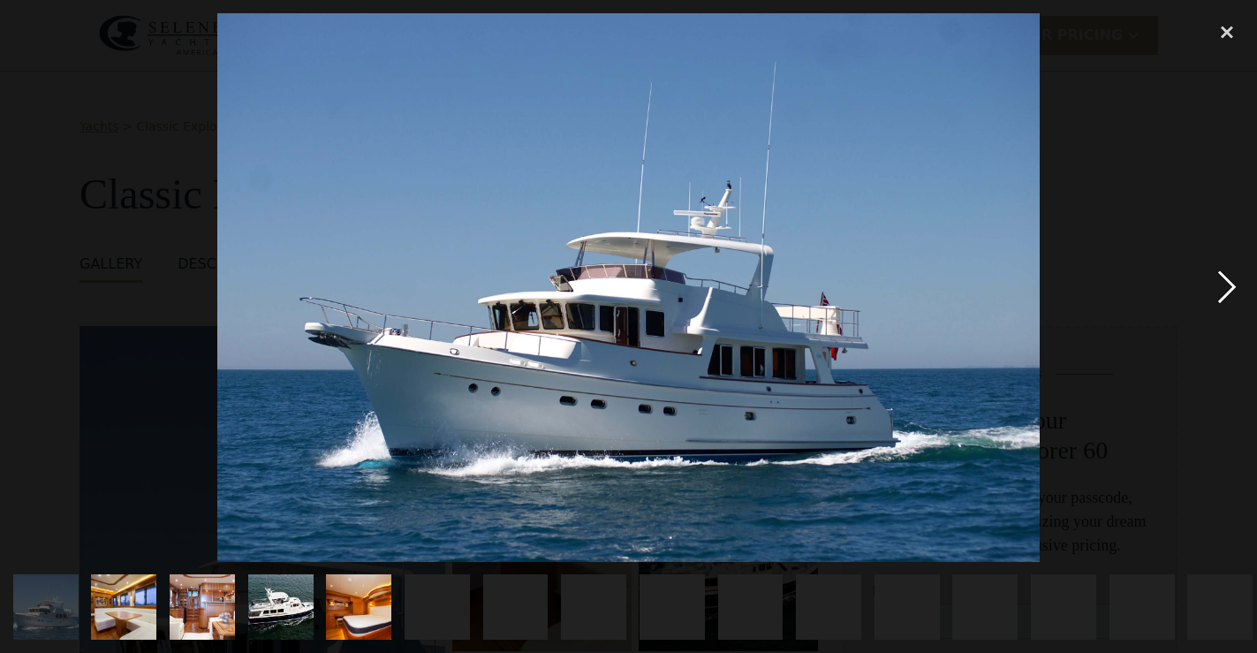
click at [1228, 286] on div "next image" at bounding box center [1227, 287] width 60 height 548
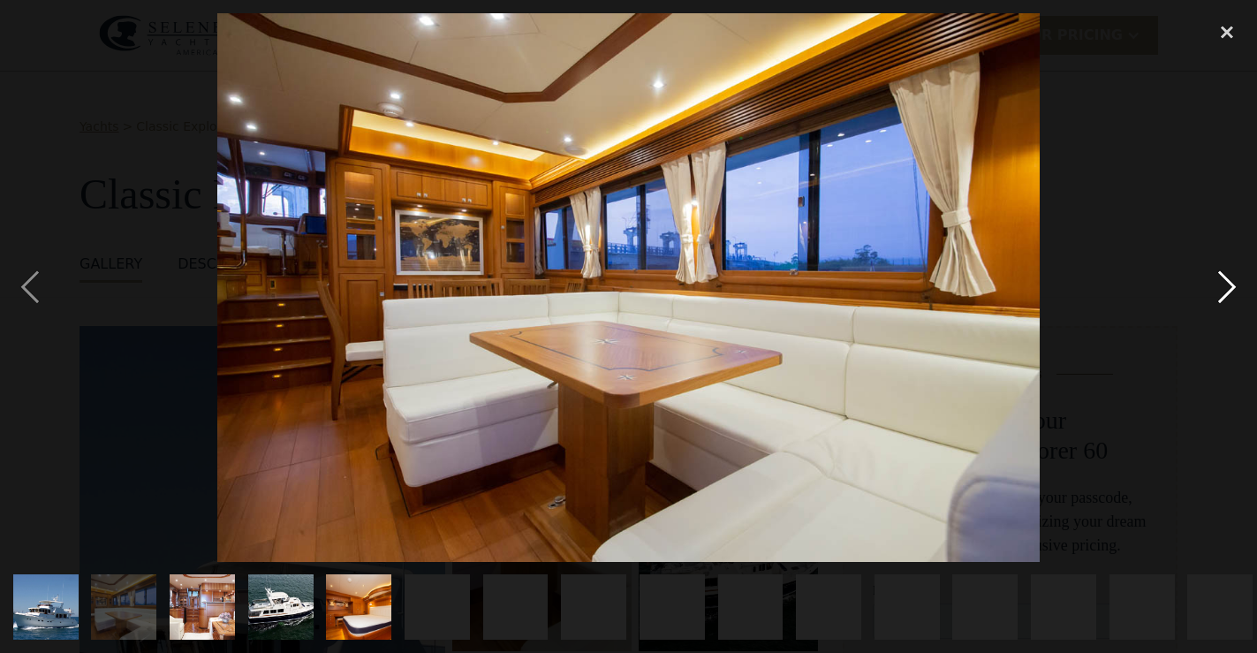
click at [1228, 286] on div "next image" at bounding box center [1227, 287] width 60 height 548
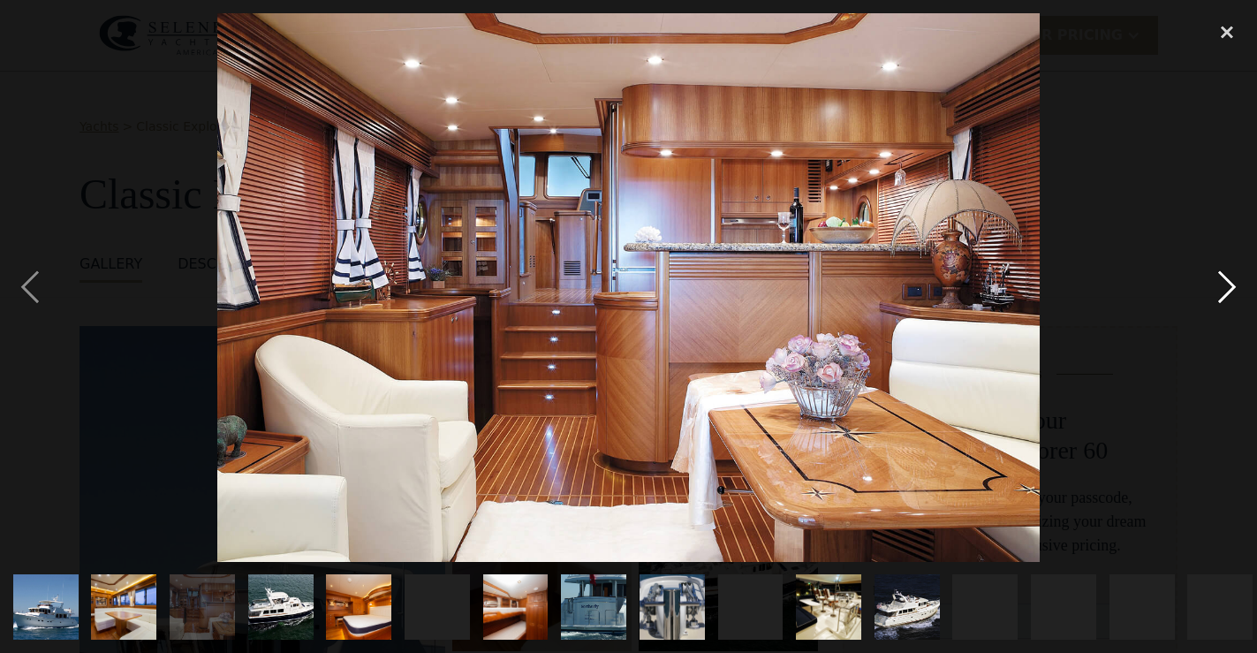
click at [1228, 286] on div "next image" at bounding box center [1227, 287] width 60 height 548
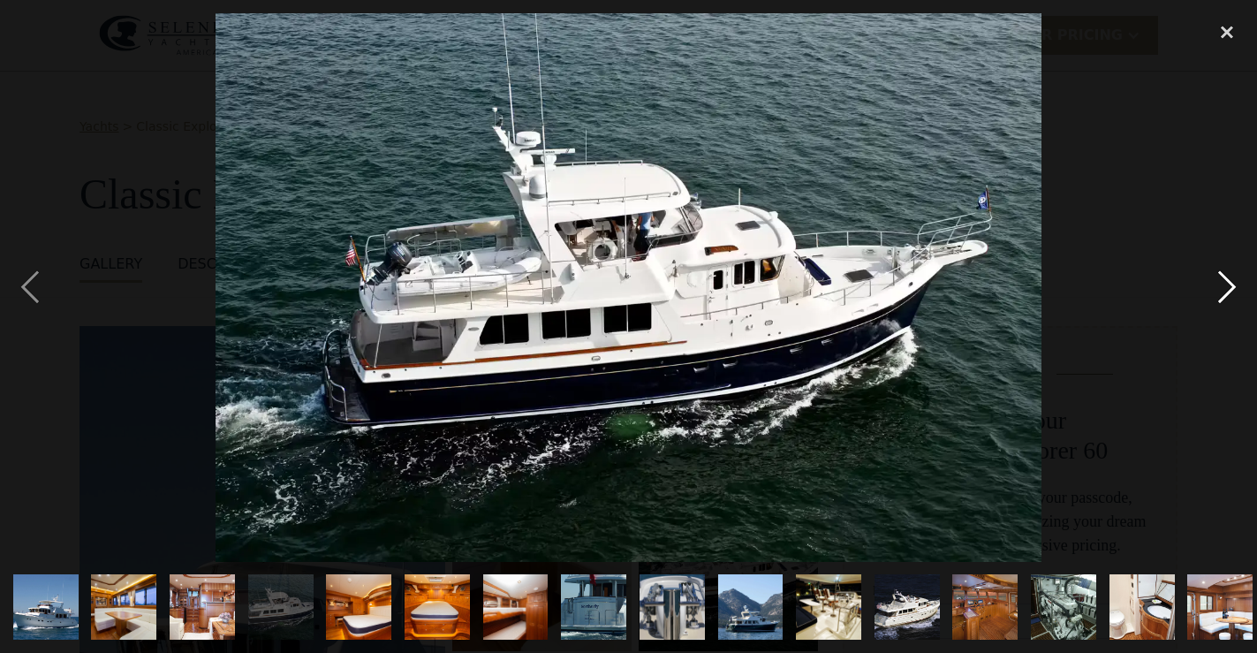
click at [1228, 286] on div "next image" at bounding box center [1227, 287] width 60 height 548
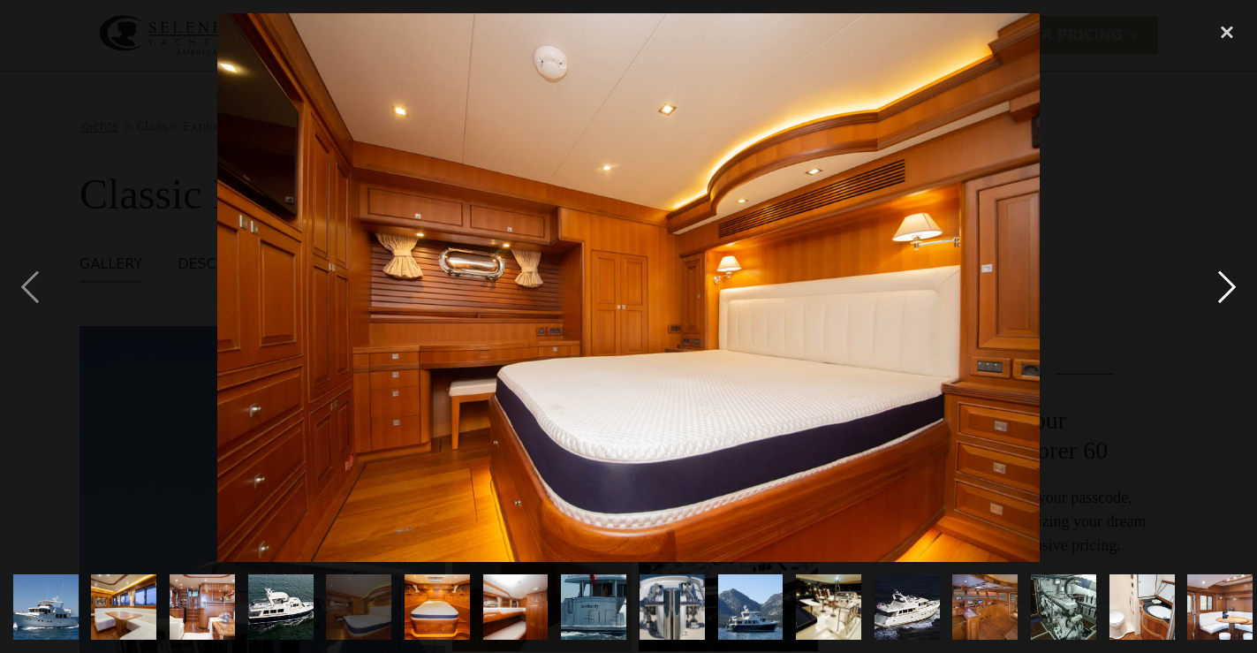
click at [1228, 286] on div "next image" at bounding box center [1227, 287] width 60 height 548
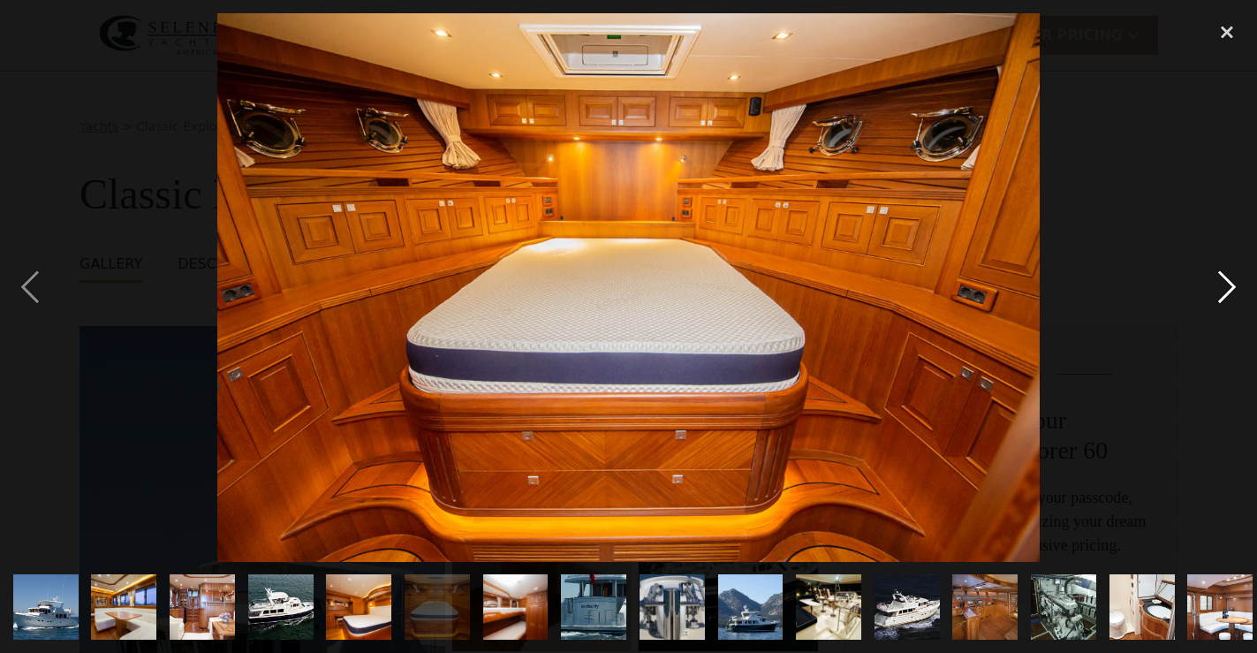
click at [1228, 286] on div "next image" at bounding box center [1227, 287] width 60 height 548
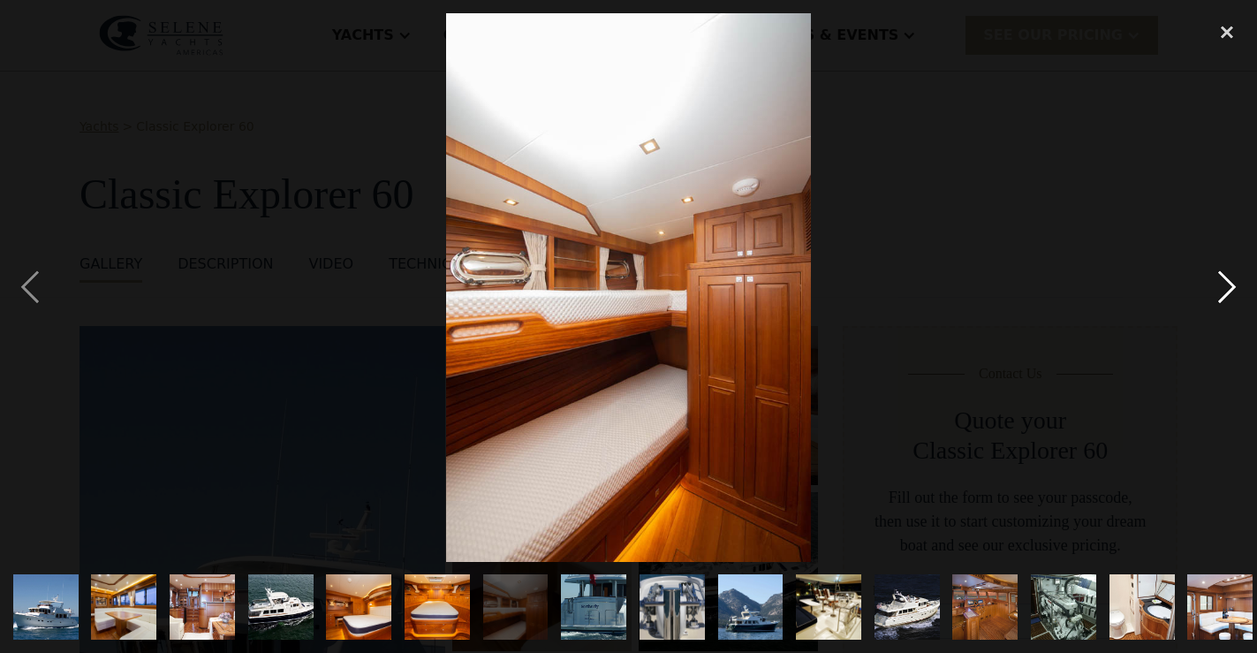
click at [1228, 286] on div "next image" at bounding box center [1227, 287] width 60 height 548
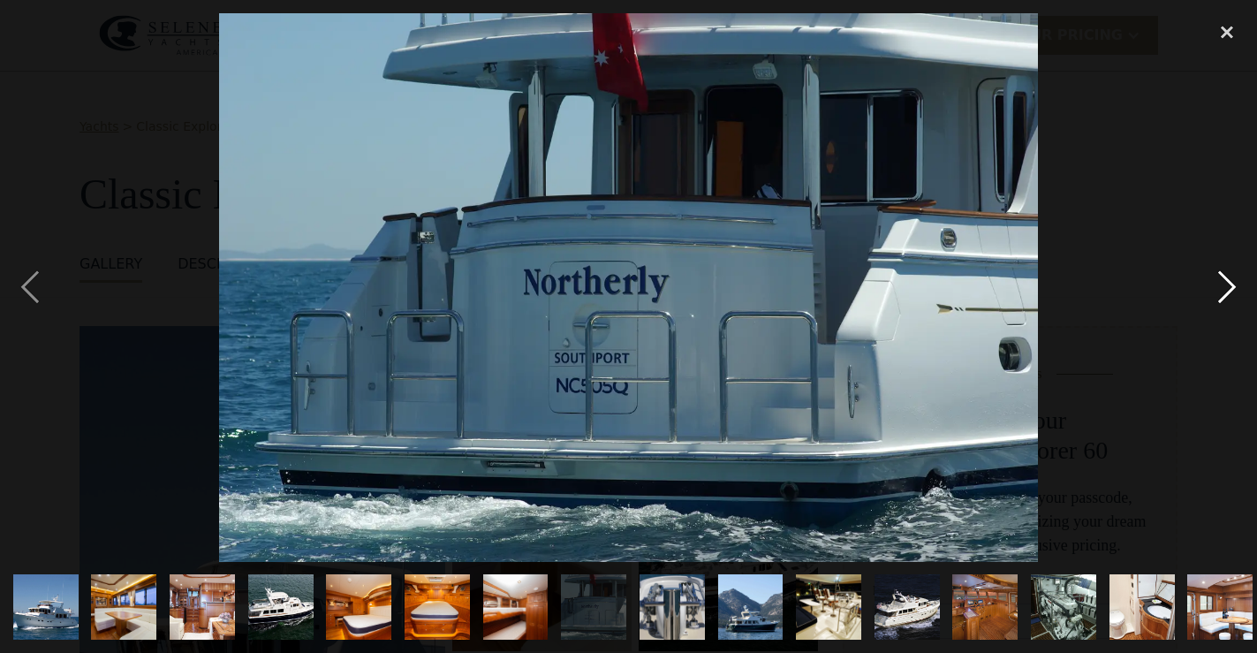
click at [1228, 286] on div "next image" at bounding box center [1227, 287] width 60 height 548
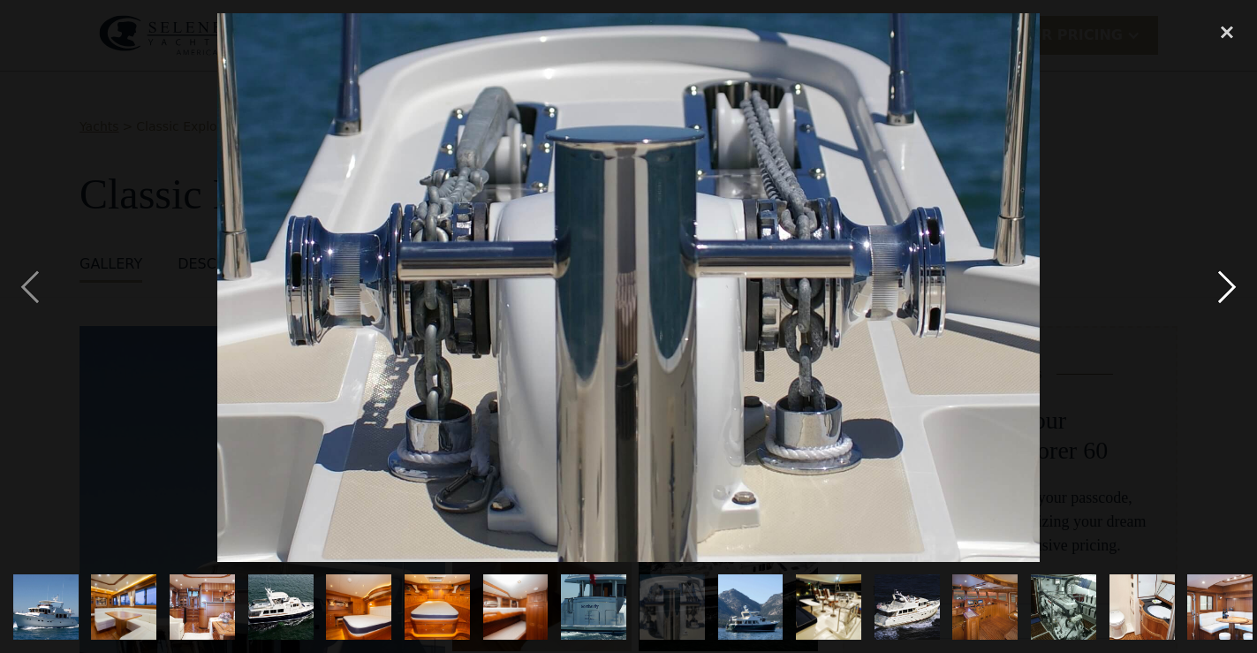
click at [1228, 286] on div "next image" at bounding box center [1227, 287] width 60 height 548
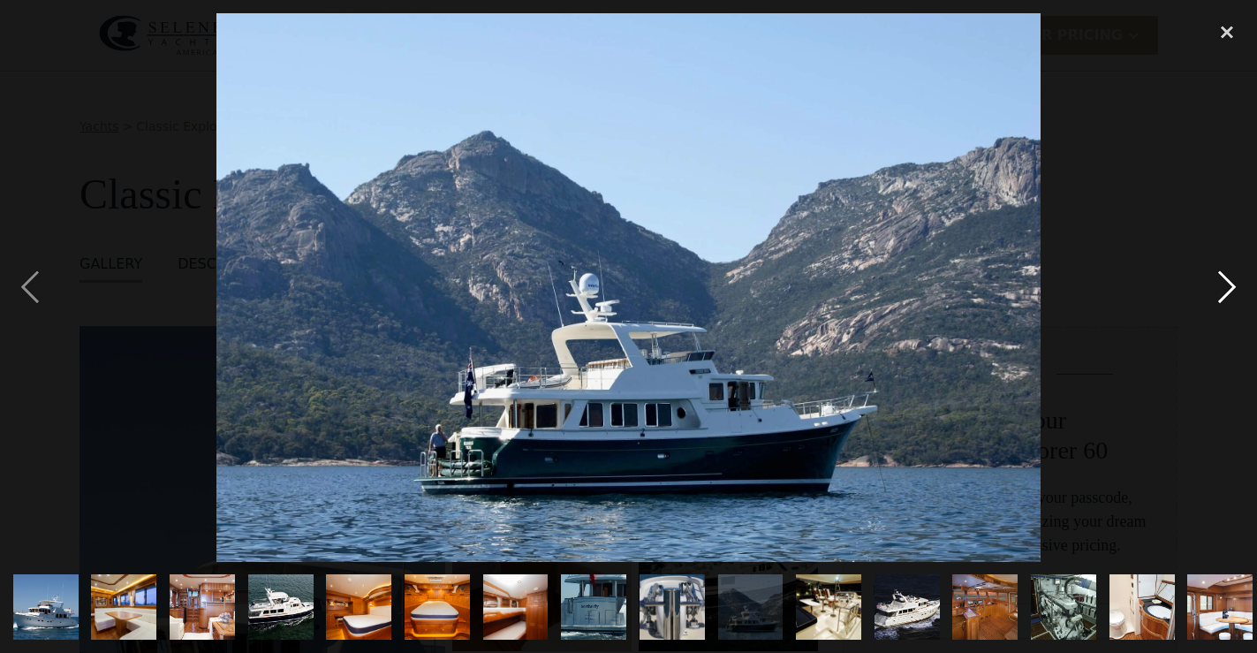
click at [1228, 286] on div "next image" at bounding box center [1227, 287] width 60 height 548
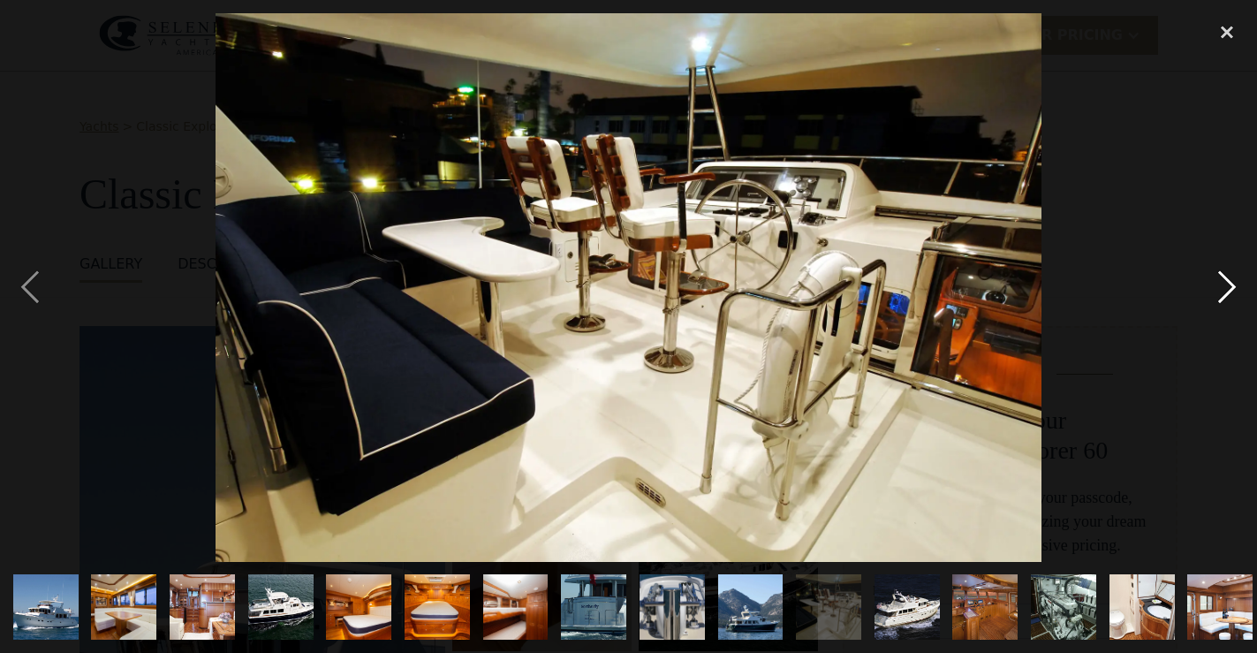
click at [1228, 286] on div "next image" at bounding box center [1227, 287] width 60 height 548
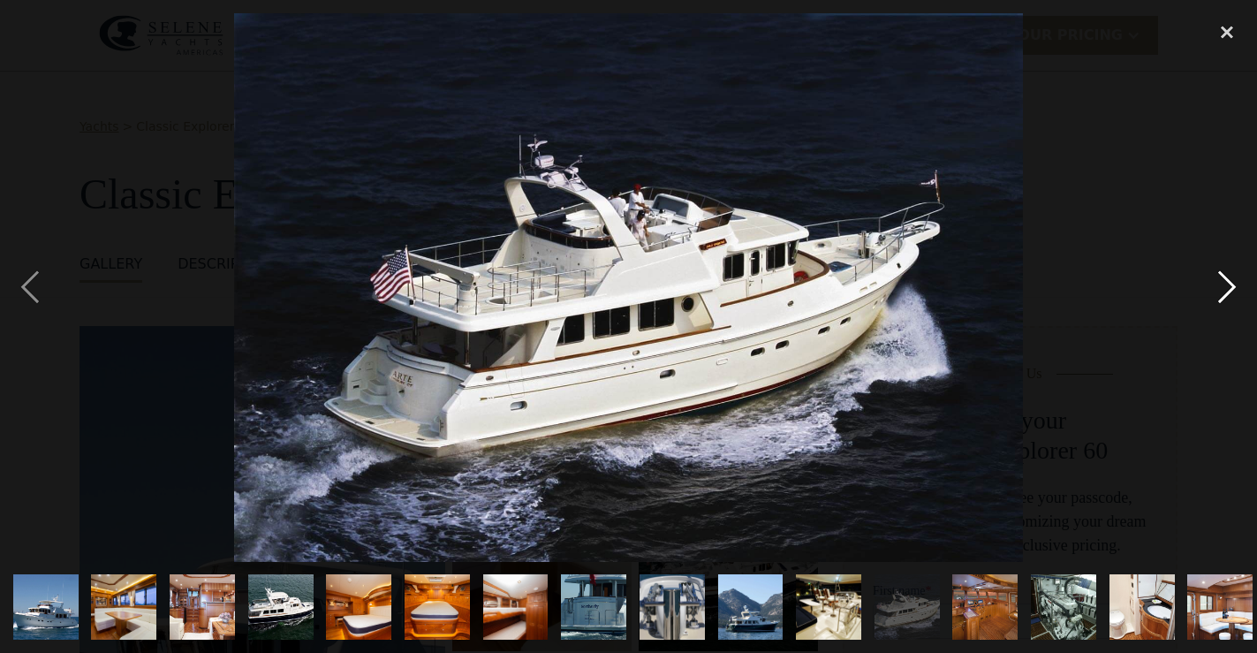
click at [1228, 286] on div "next image" at bounding box center [1227, 287] width 60 height 548
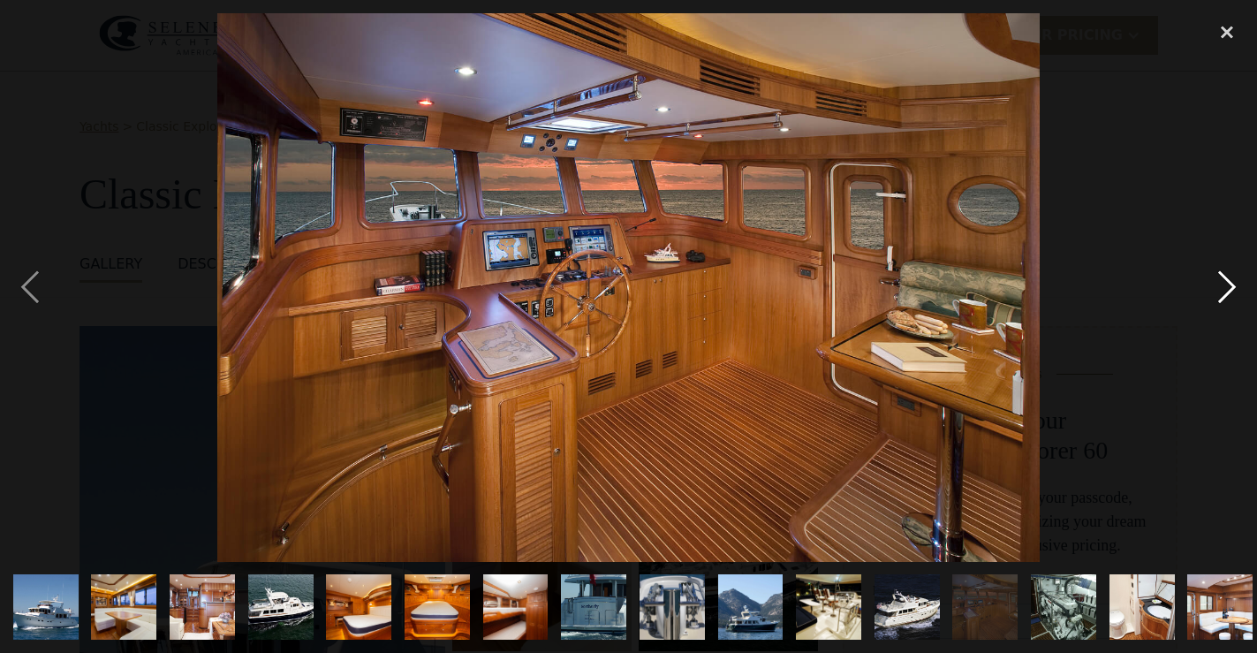
click at [1228, 286] on div "next image" at bounding box center [1227, 287] width 60 height 548
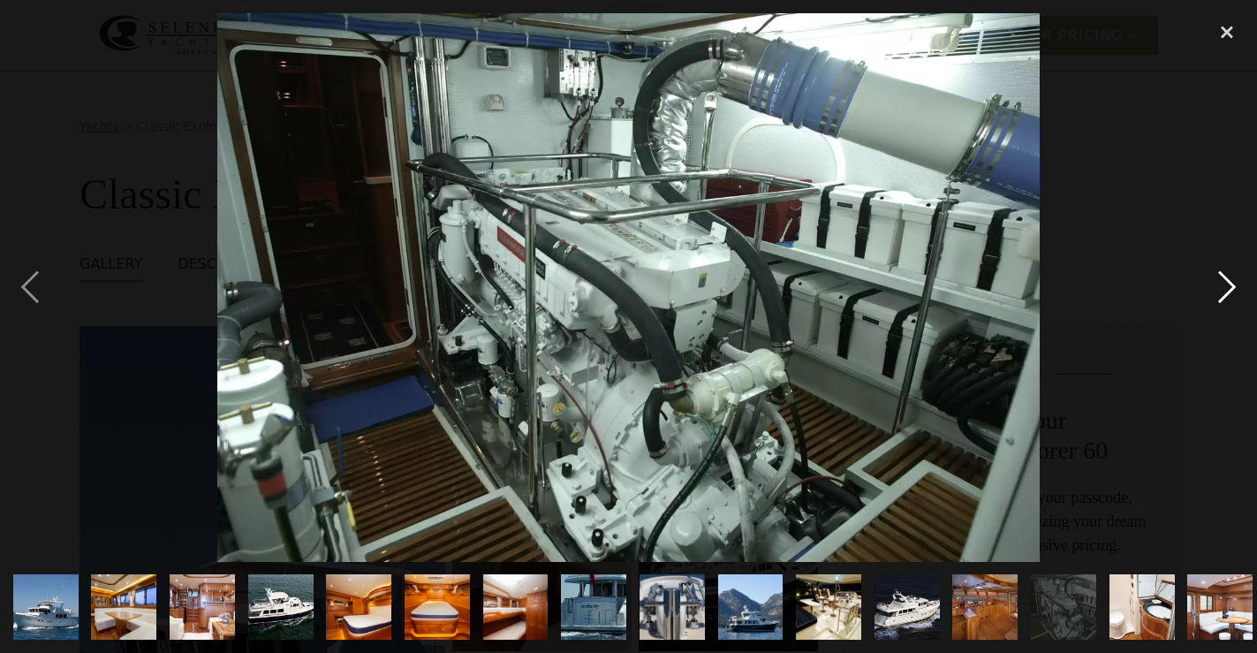
click at [1228, 286] on div "next image" at bounding box center [1227, 287] width 60 height 548
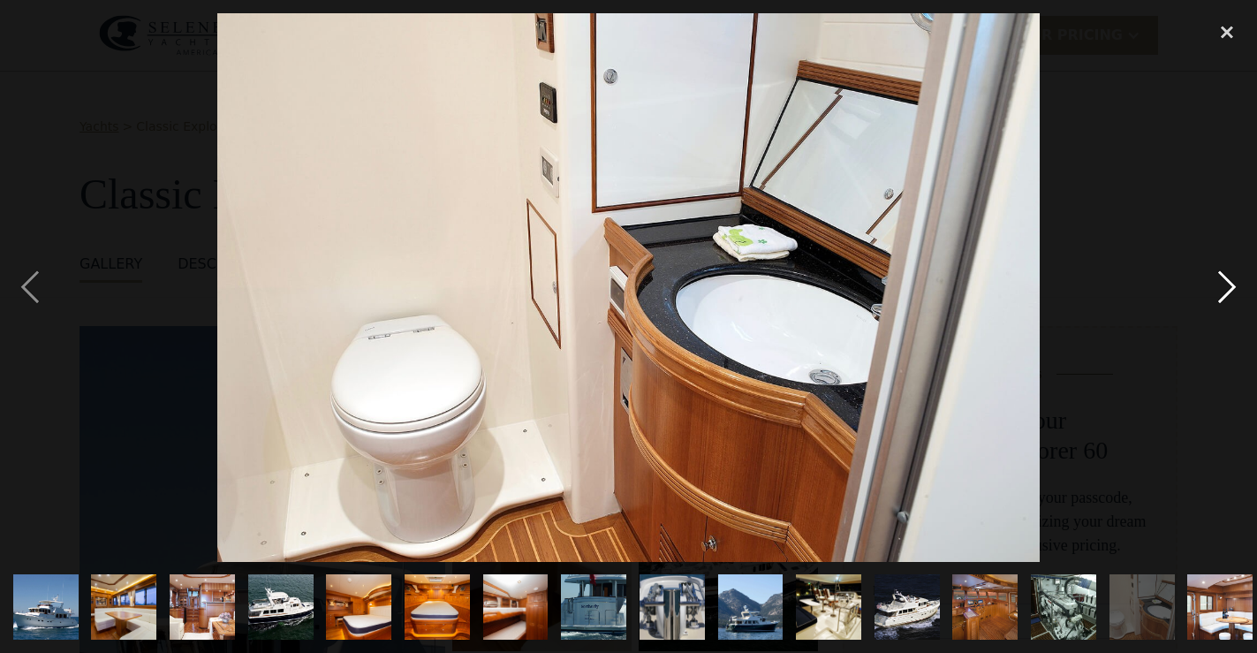
click at [1228, 286] on div "next image" at bounding box center [1227, 287] width 60 height 548
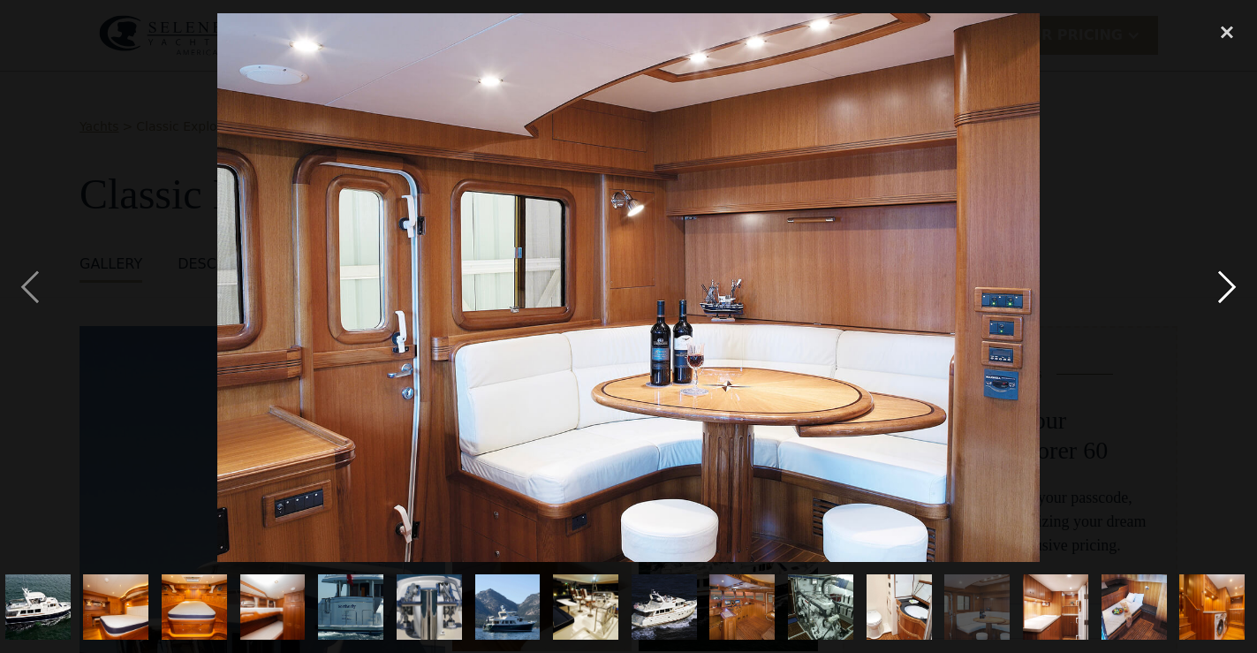
scroll to position [0, 244]
click at [1228, 286] on div "next image" at bounding box center [1227, 287] width 60 height 548
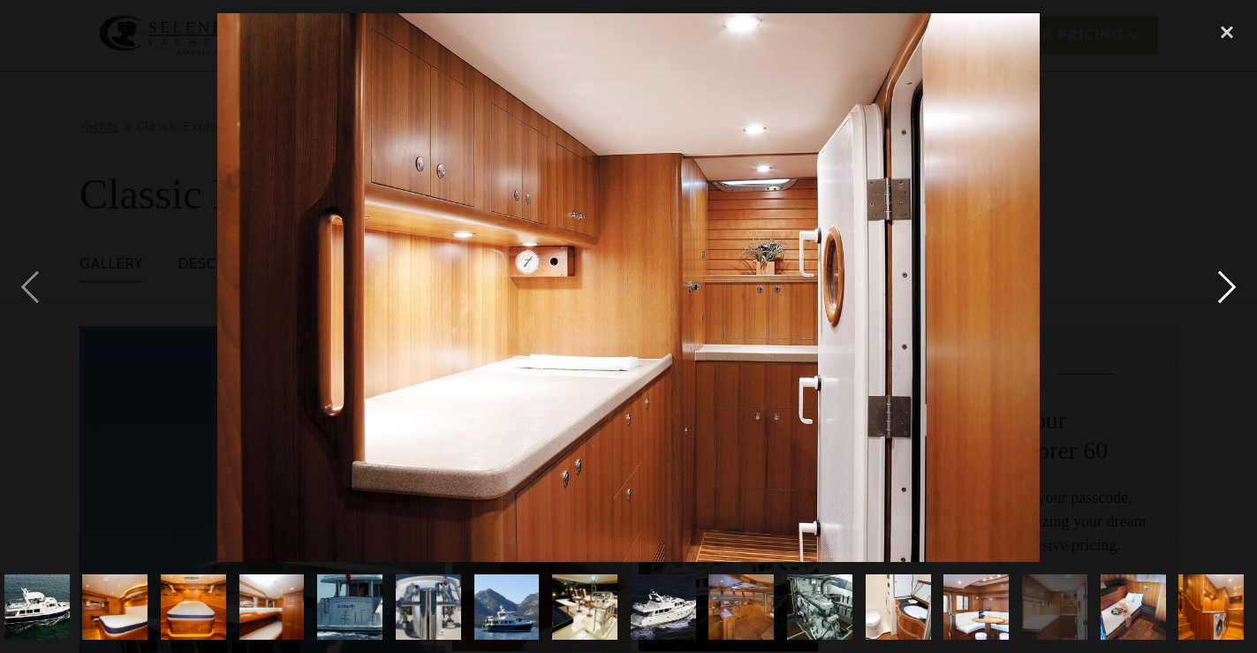
click at [1228, 286] on div "next image" at bounding box center [1227, 287] width 60 height 548
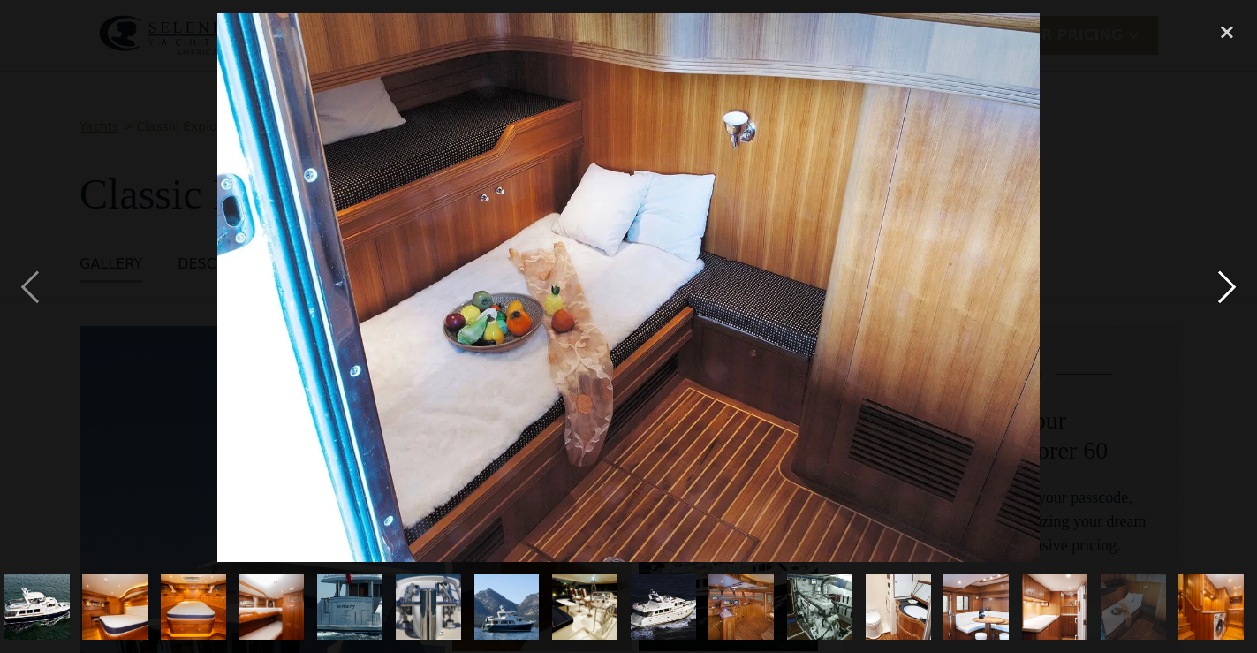
click at [1228, 286] on div "next image" at bounding box center [1227, 287] width 60 height 548
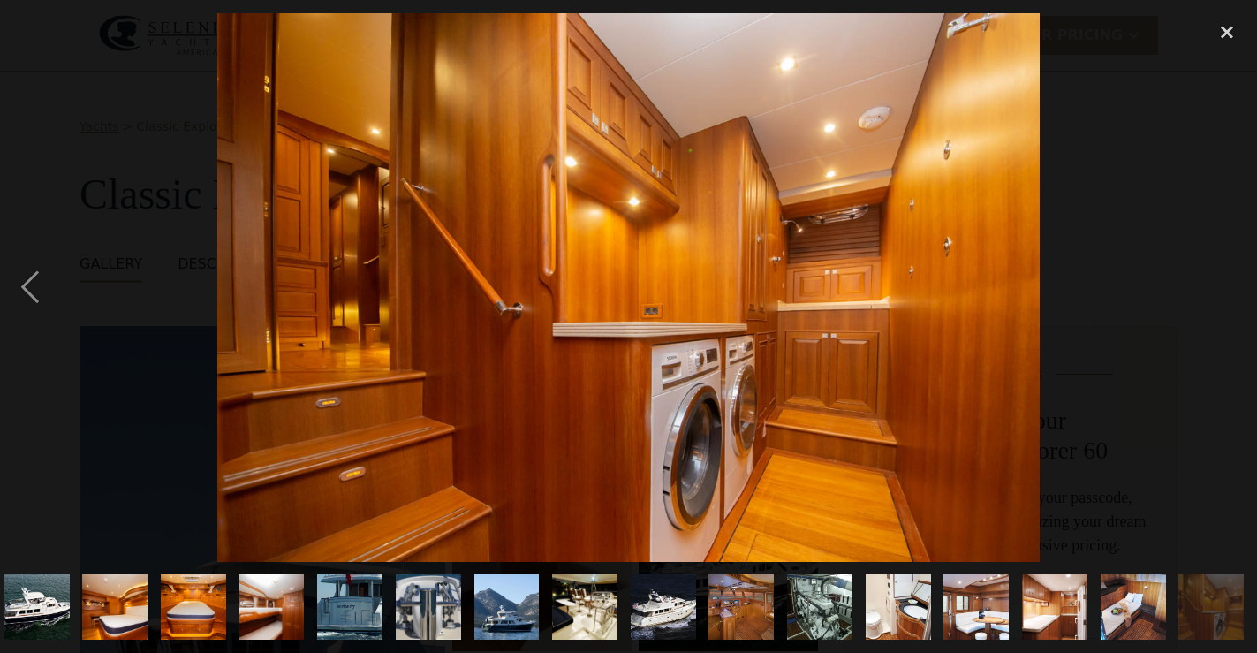
click at [1228, 286] on div "next image" at bounding box center [1227, 287] width 60 height 548
click at [1227, 30] on div "close lightbox" at bounding box center [1227, 32] width 60 height 39
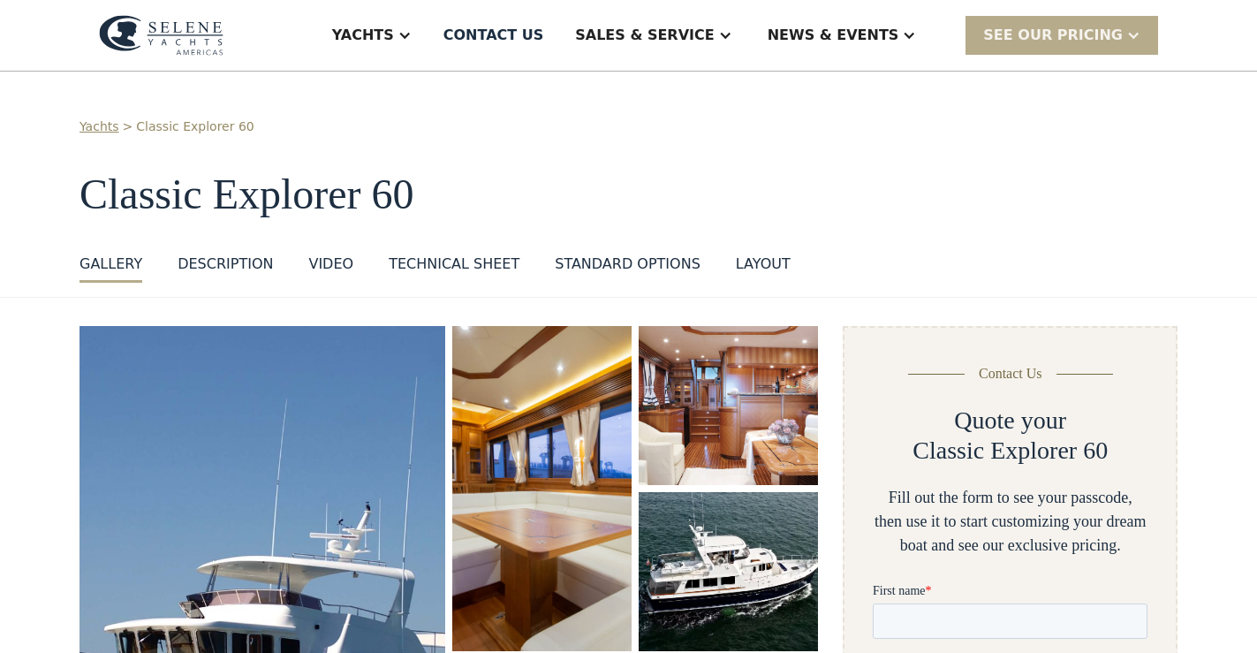
scroll to position [0, 0]
